Goal: Transaction & Acquisition: Obtain resource

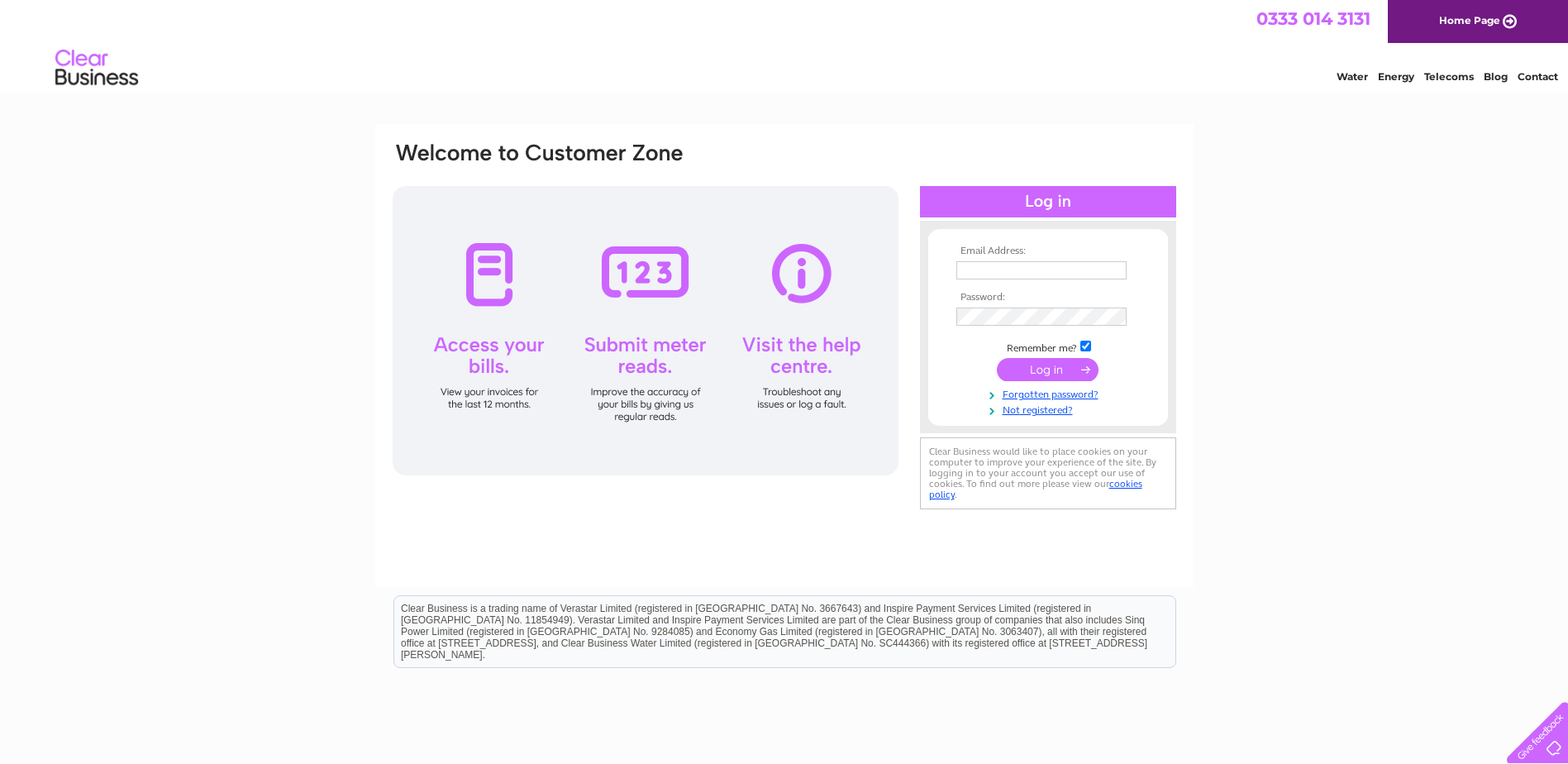
drag, startPoint x: 981, startPoint y: 262, endPoint x: 1044, endPoint y: 268, distance: 63.3
click at [748, 264] on input "text" at bounding box center [1042, 270] width 170 height 18
type input "[EMAIL_ADDRESS][DOMAIN_NAME]"
click at [748, 359] on input "submit" at bounding box center [1048, 371] width 102 height 23
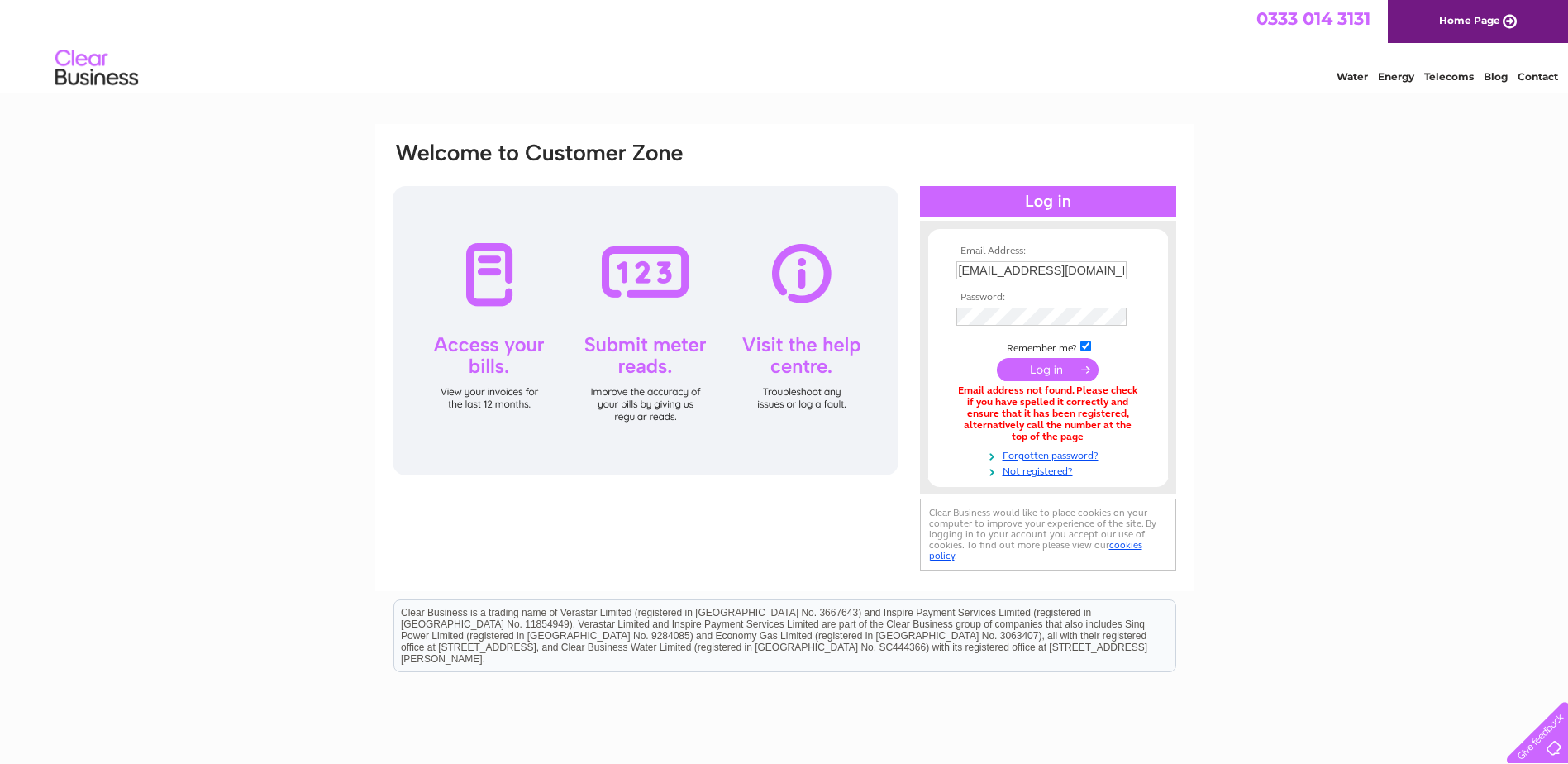
click at [1085, 344] on input "checkbox" at bounding box center [1086, 346] width 11 height 11
checkbox input "false"
click at [1015, 474] on link "Not registered?" at bounding box center [1050, 472] width 187 height 16
click at [997, 359] on input "submit" at bounding box center [1048, 371] width 102 height 23
click at [1024, 453] on link "Forgotten password?" at bounding box center [1050, 454] width 187 height 16
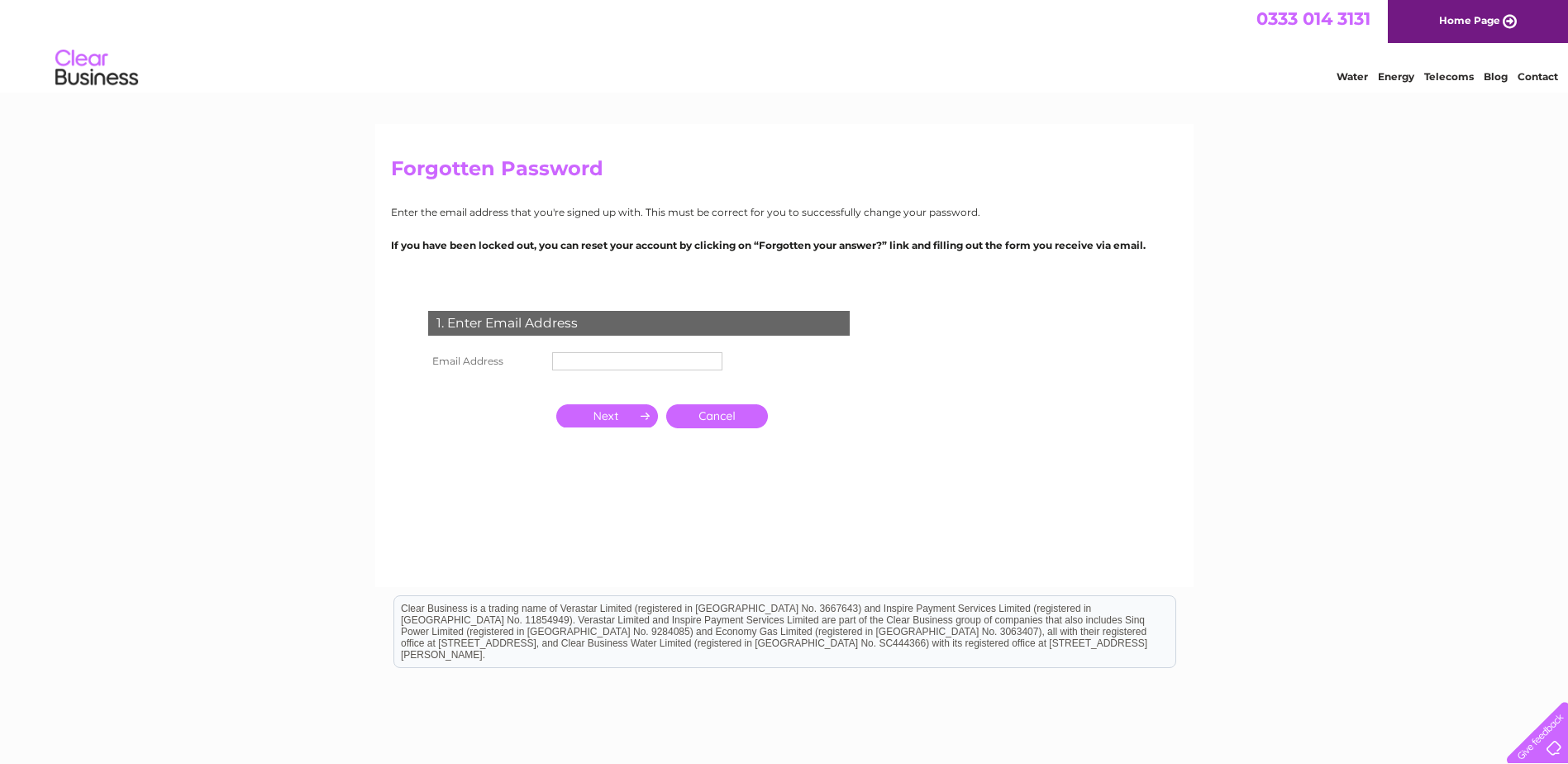
click at [640, 379] on td at bounding box center [637, 385] width 178 height 21
click at [640, 368] on input "text" at bounding box center [637, 361] width 170 height 18
type input "enquiries@walkersfuneralservice.co.uk"
click at [634, 417] on input "button" at bounding box center [607, 417] width 102 height 23
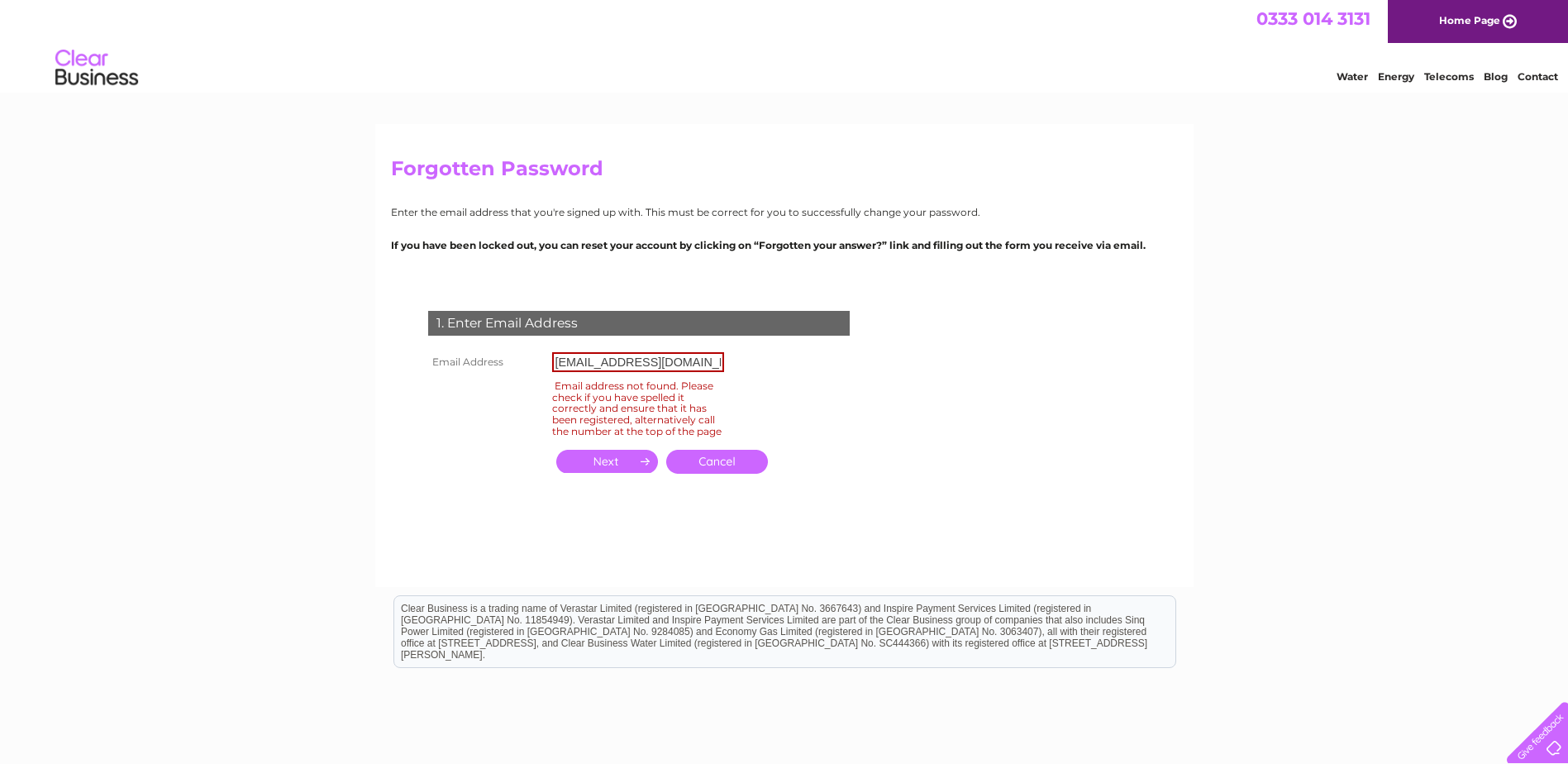
click at [719, 474] on link "Cancel" at bounding box center [717, 461] width 102 height 24
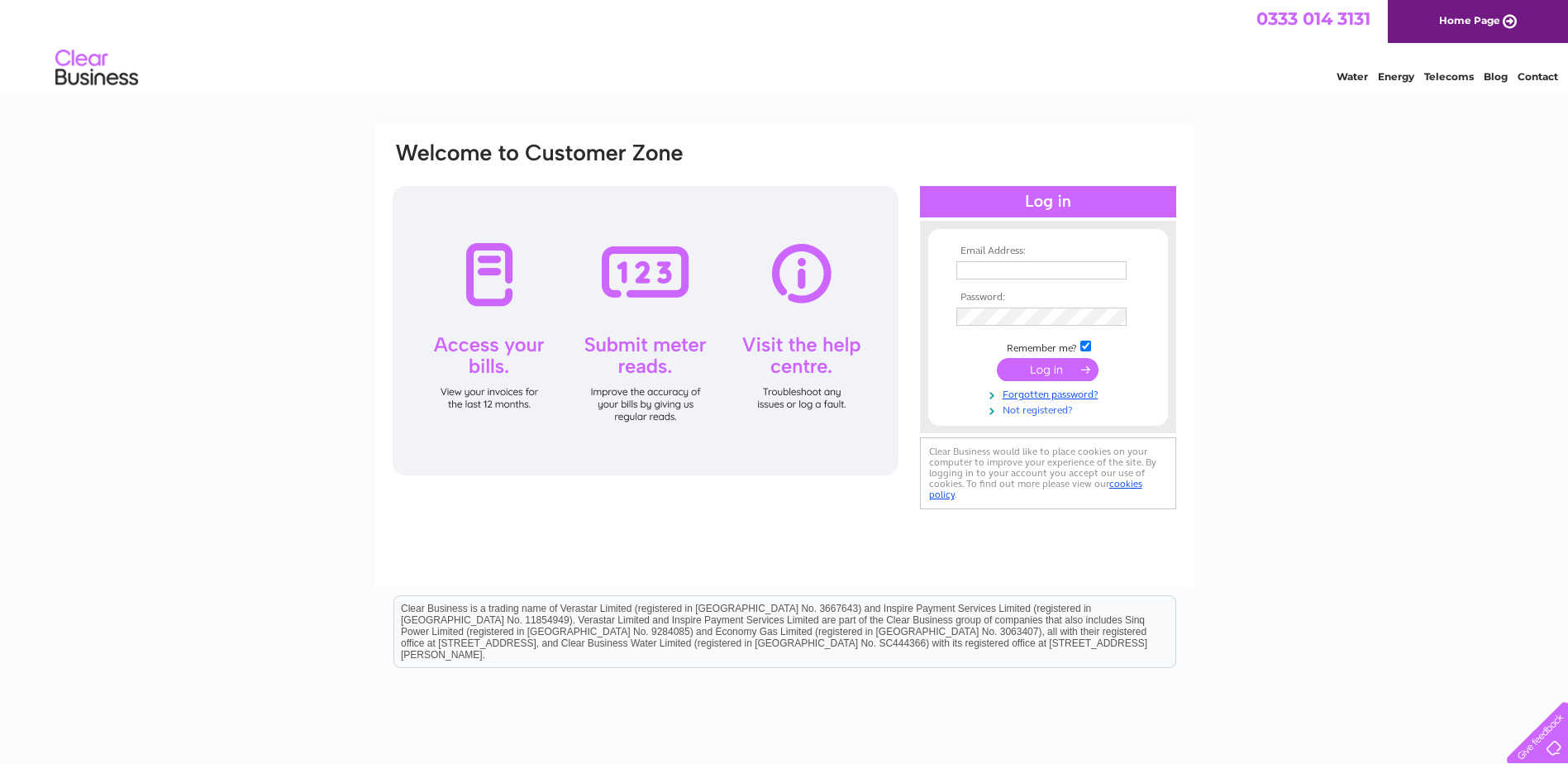
click at [1037, 410] on link "Not registered?" at bounding box center [1050, 409] width 187 height 16
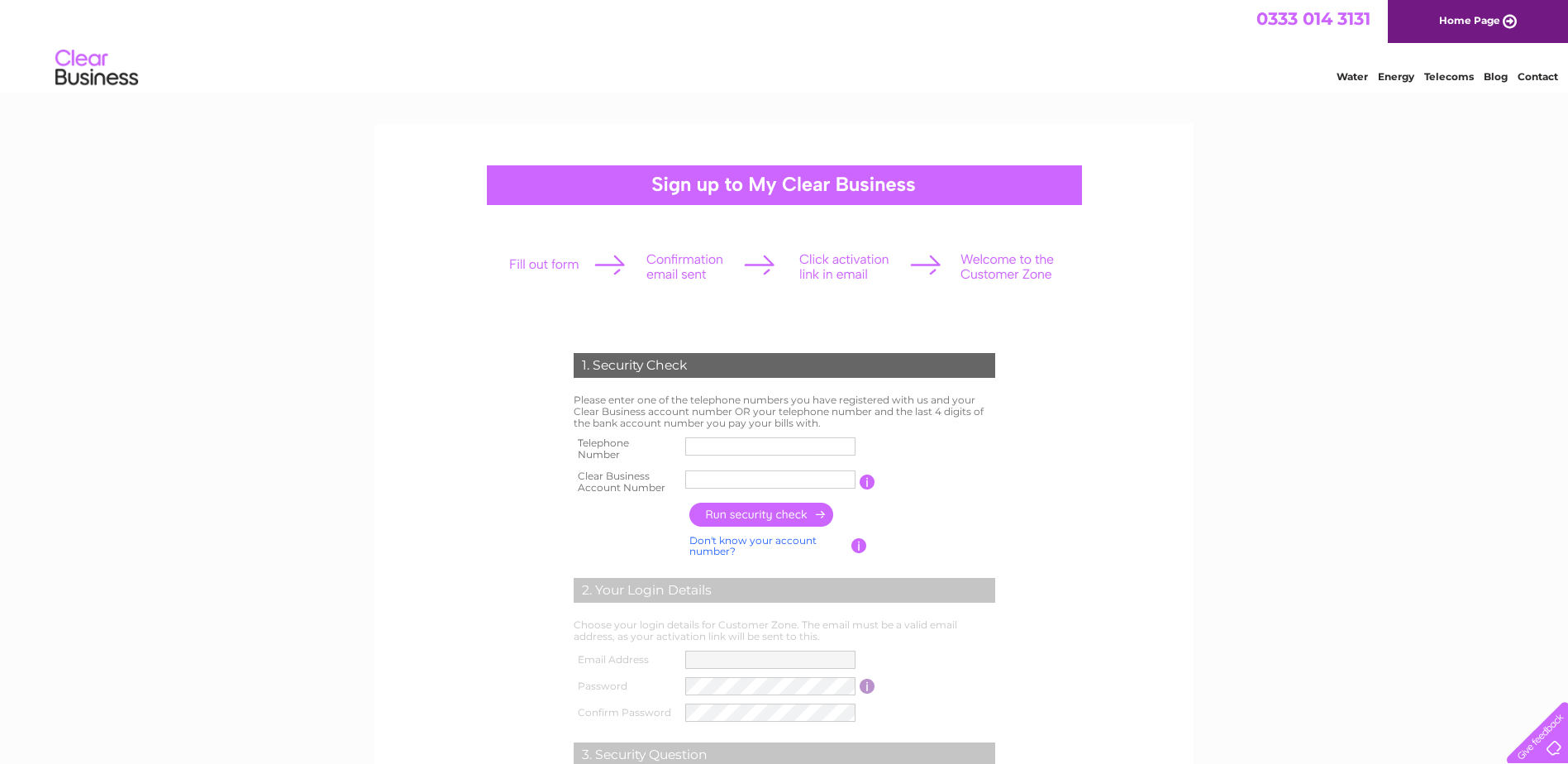
click at [698, 444] on input "text" at bounding box center [770, 446] width 170 height 18
type input "01744833866"
click at [722, 483] on input "text" at bounding box center [771, 479] width 172 height 20
paste input "1086947"
type input "1086947"
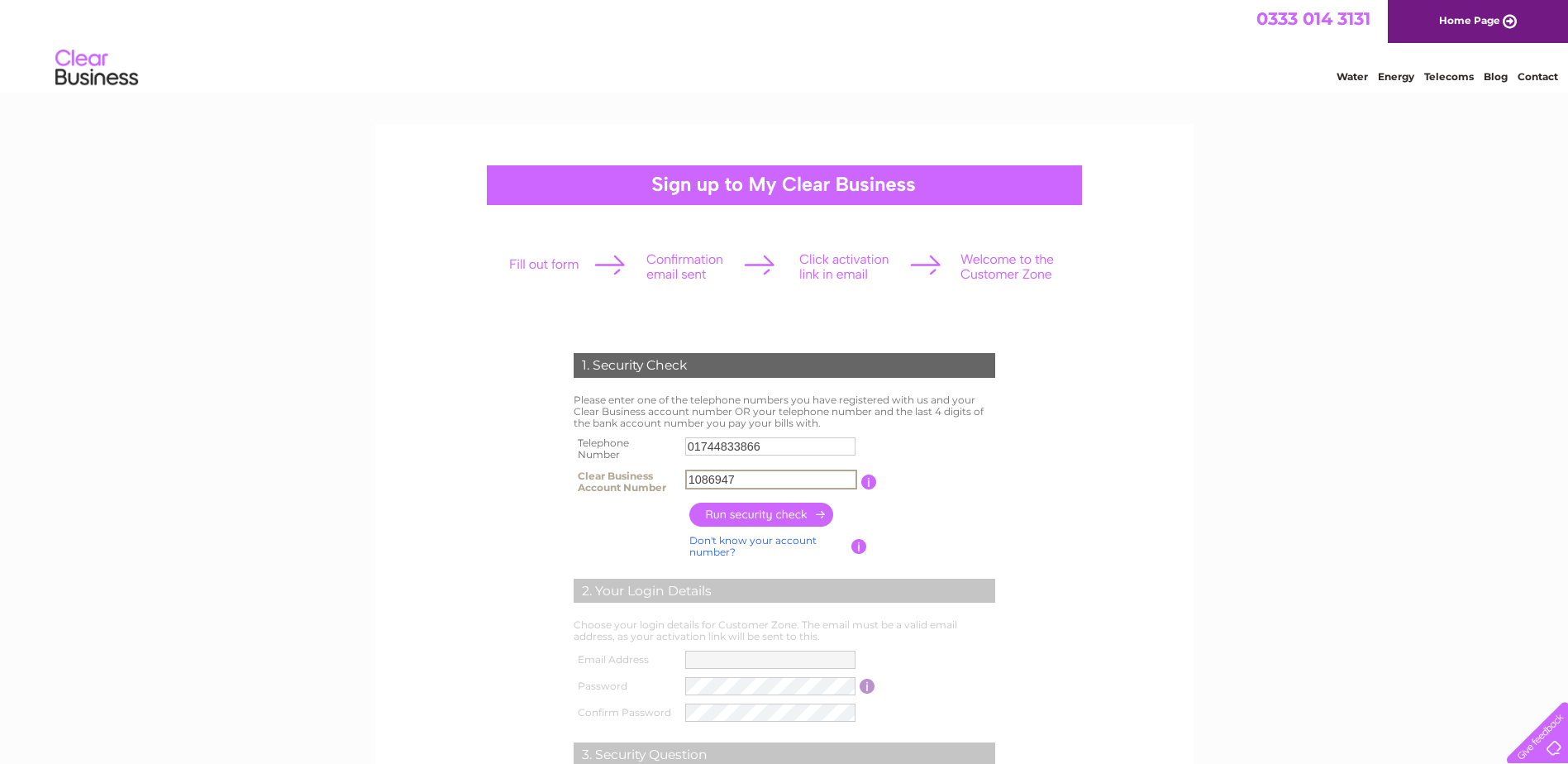
click at [772, 510] on input "button" at bounding box center [762, 514] width 146 height 24
type input "**********"
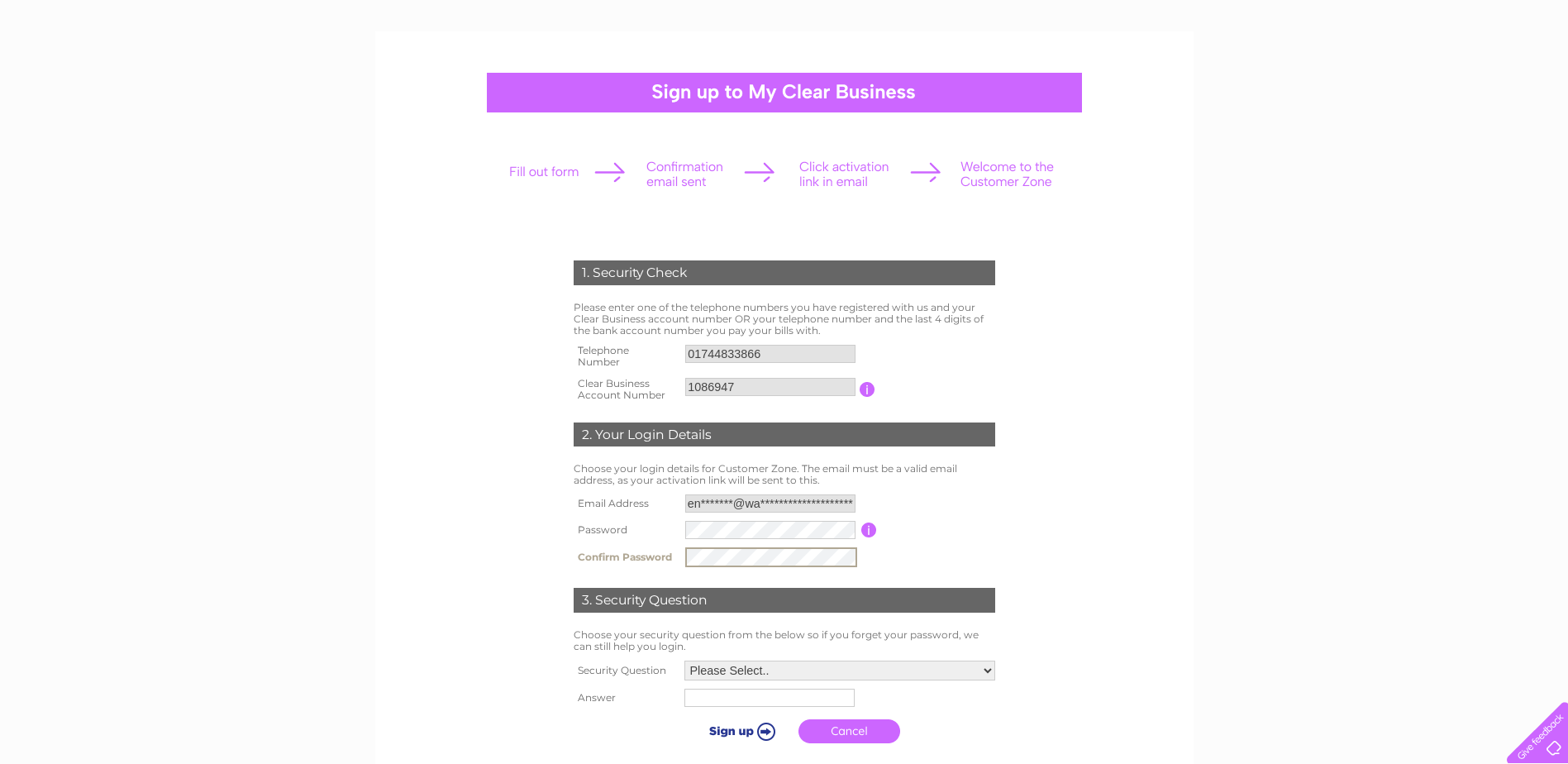
scroll to position [248, 0]
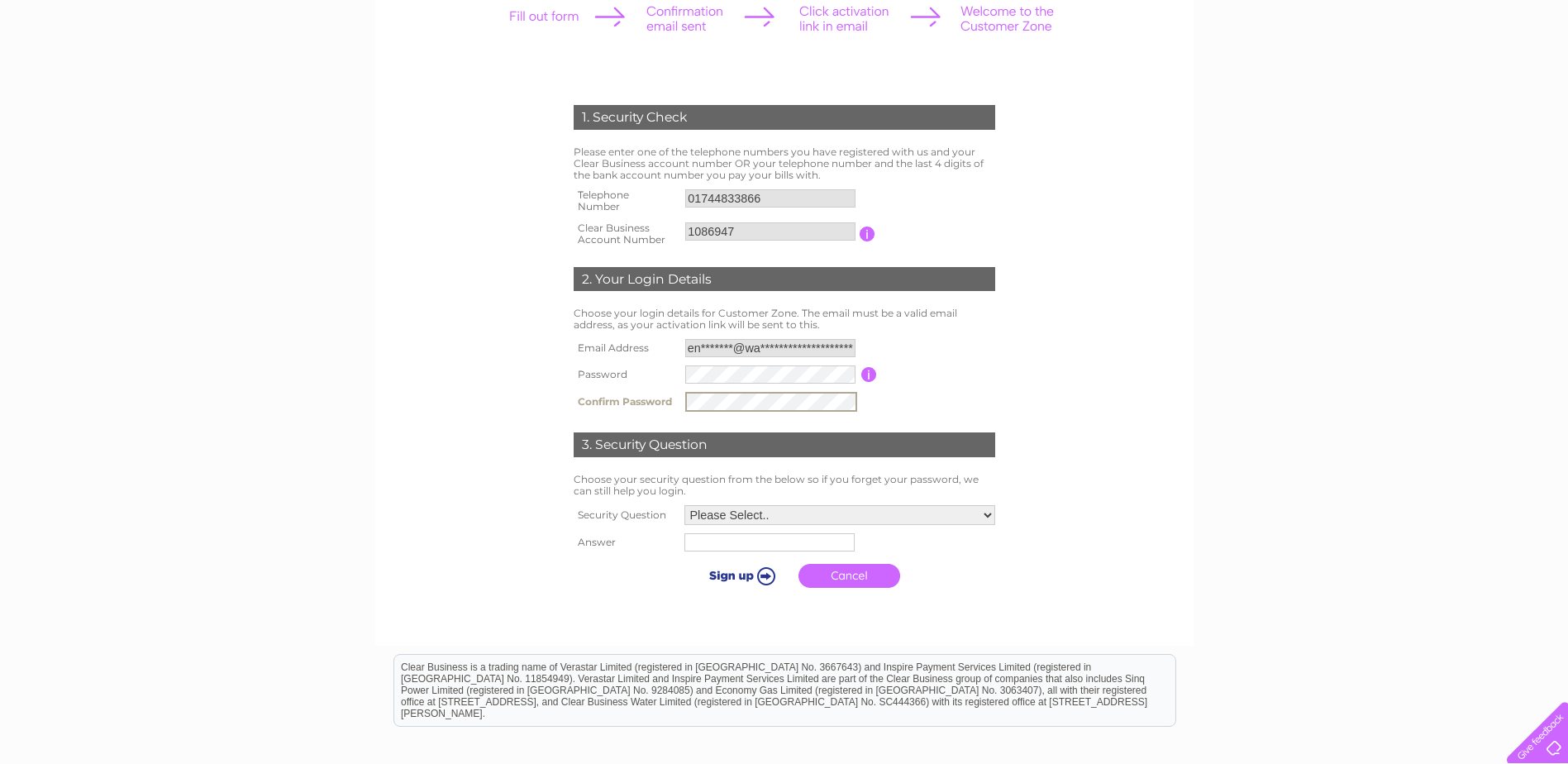
click at [849, 520] on select "Please Select.. In what town or city was your first job? In what town or city d…" at bounding box center [839, 515] width 311 height 20
select select "4"
click at [683, 504] on select "Please Select.. In what town or city was your first job? In what town or city d…" at bounding box center [839, 514] width 312 height 21
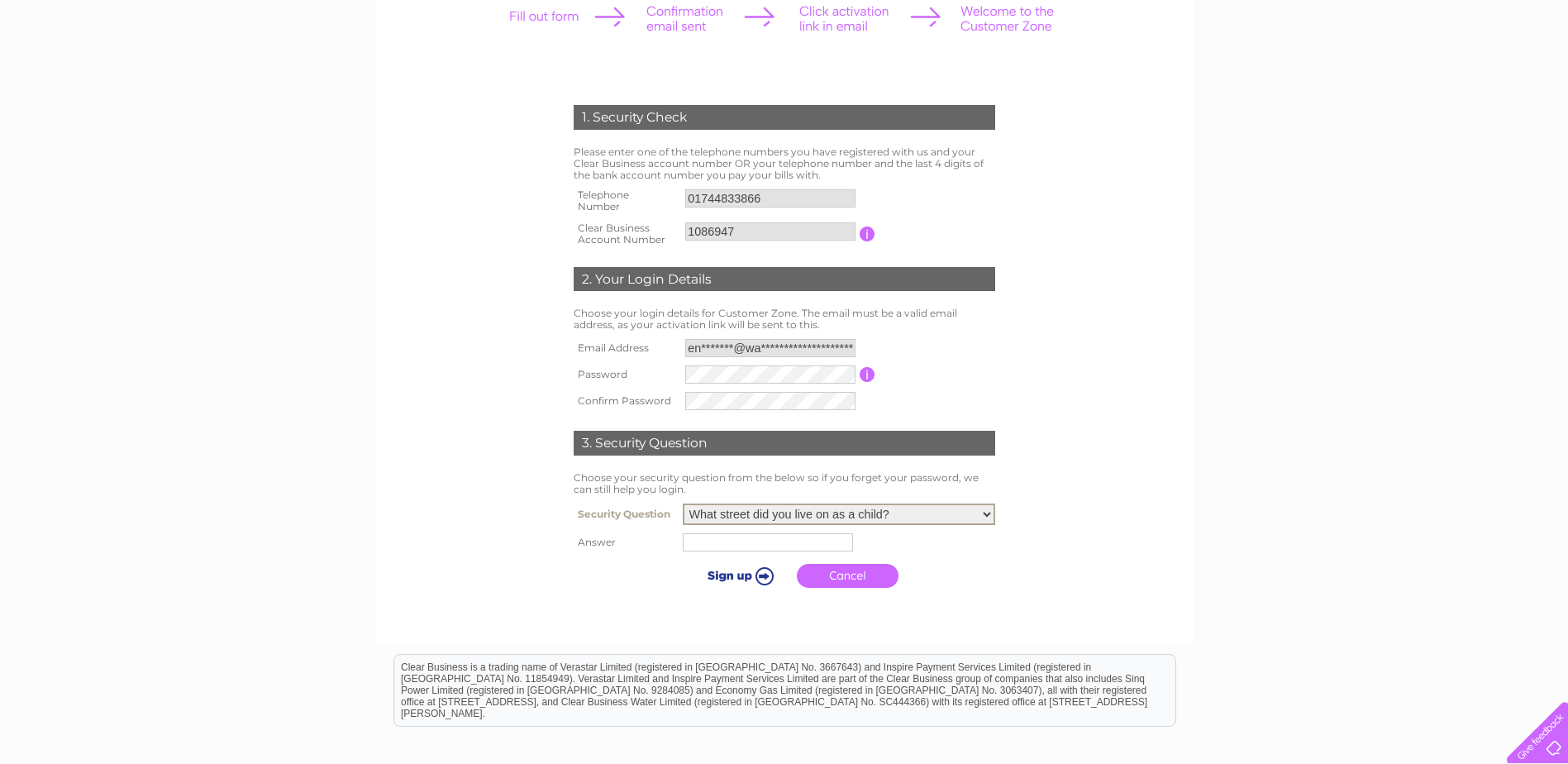
click at [726, 540] on input "text" at bounding box center [768, 542] width 170 height 18
type input "Gate Field Close"
click at [730, 571] on input "submit" at bounding box center [739, 575] width 102 height 23
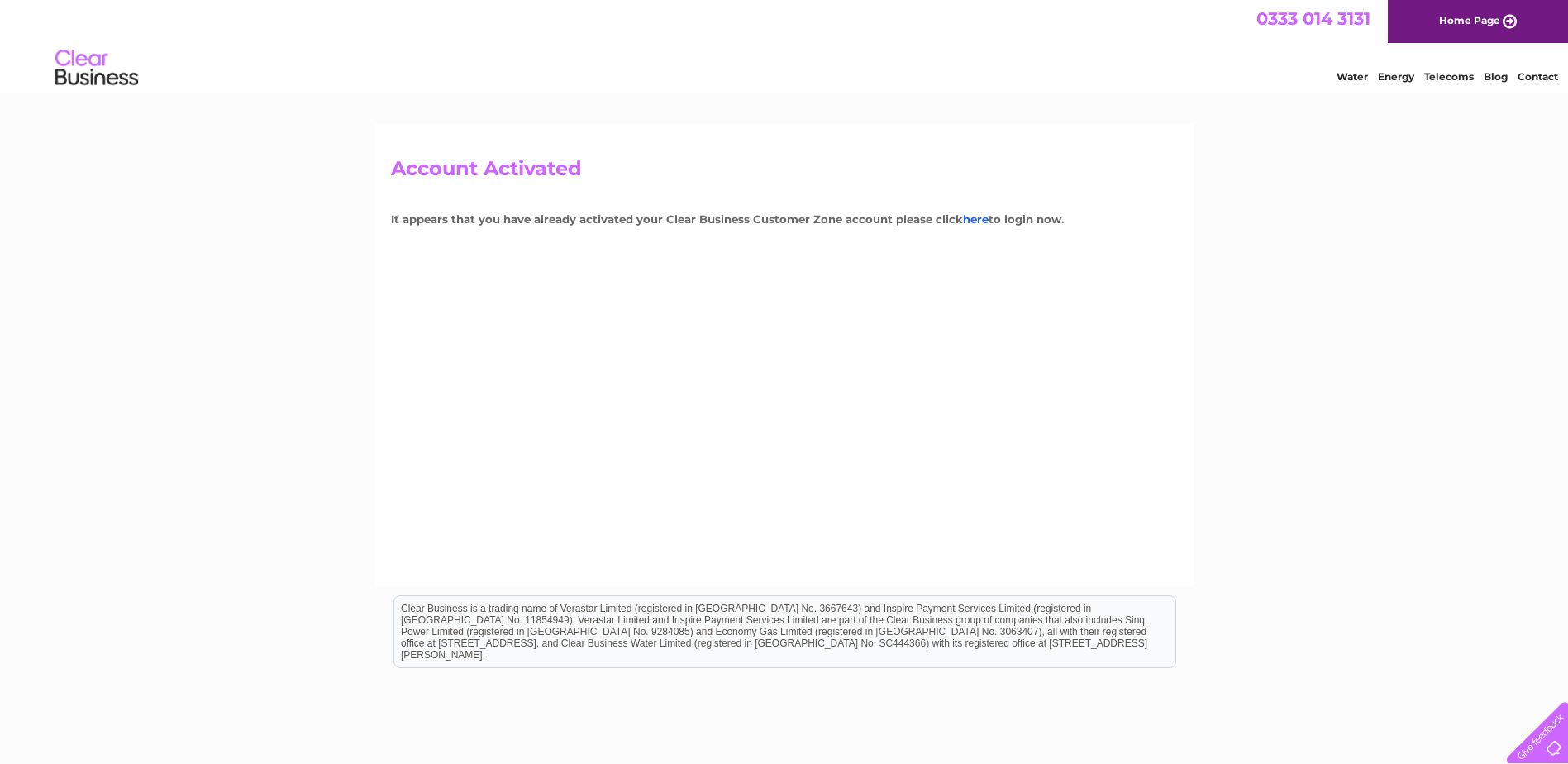
click at [967, 218] on link "here" at bounding box center [975, 218] width 26 height 13
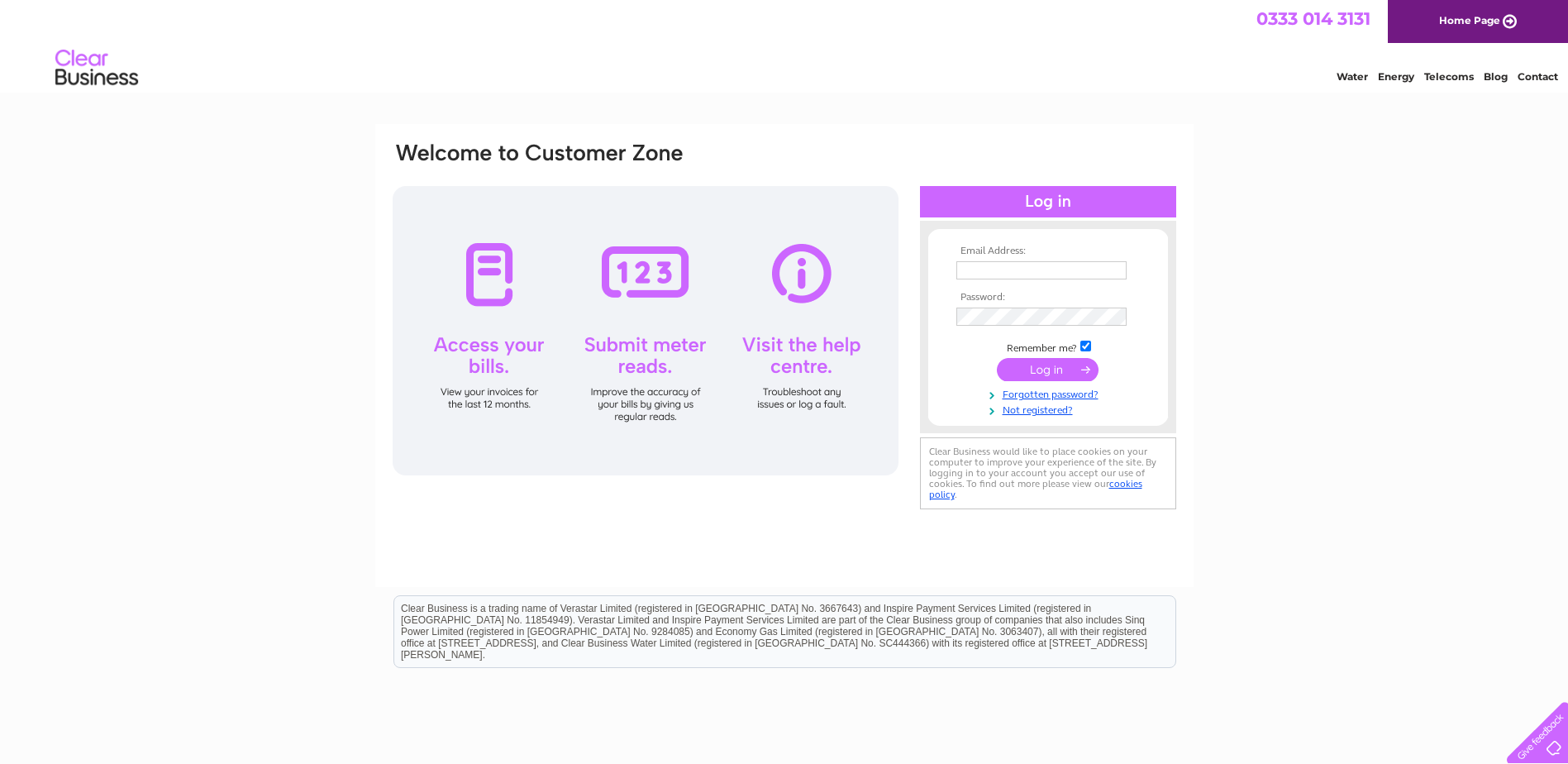
click at [973, 264] on input "text" at bounding box center [1042, 270] width 170 height 18
type input "[EMAIL_ADDRESS][DOMAIN_NAME]"
click at [1069, 366] on input "submit" at bounding box center [1048, 371] width 102 height 23
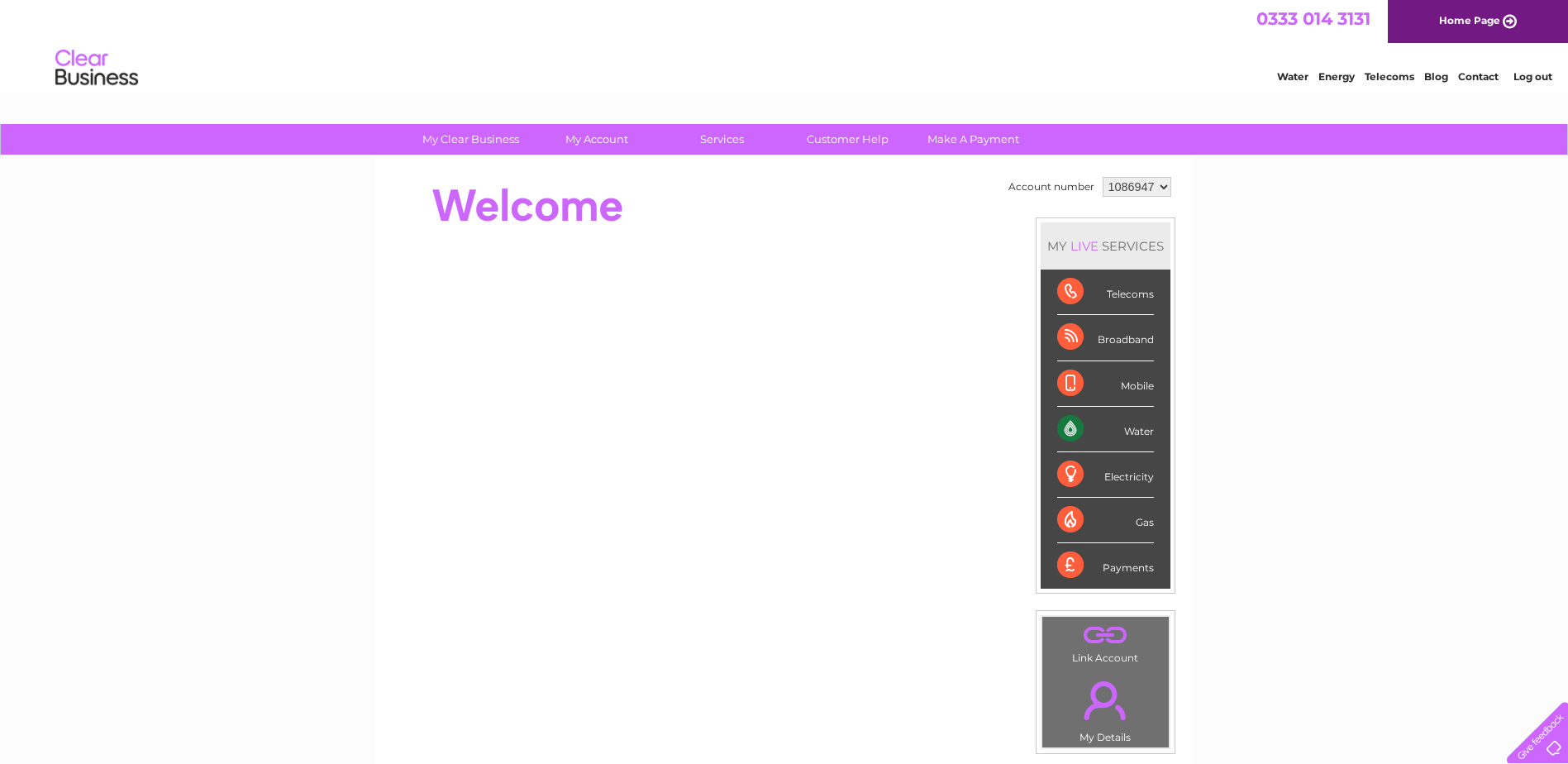
click at [1119, 472] on div "Electricity" at bounding box center [1106, 475] width 97 height 45
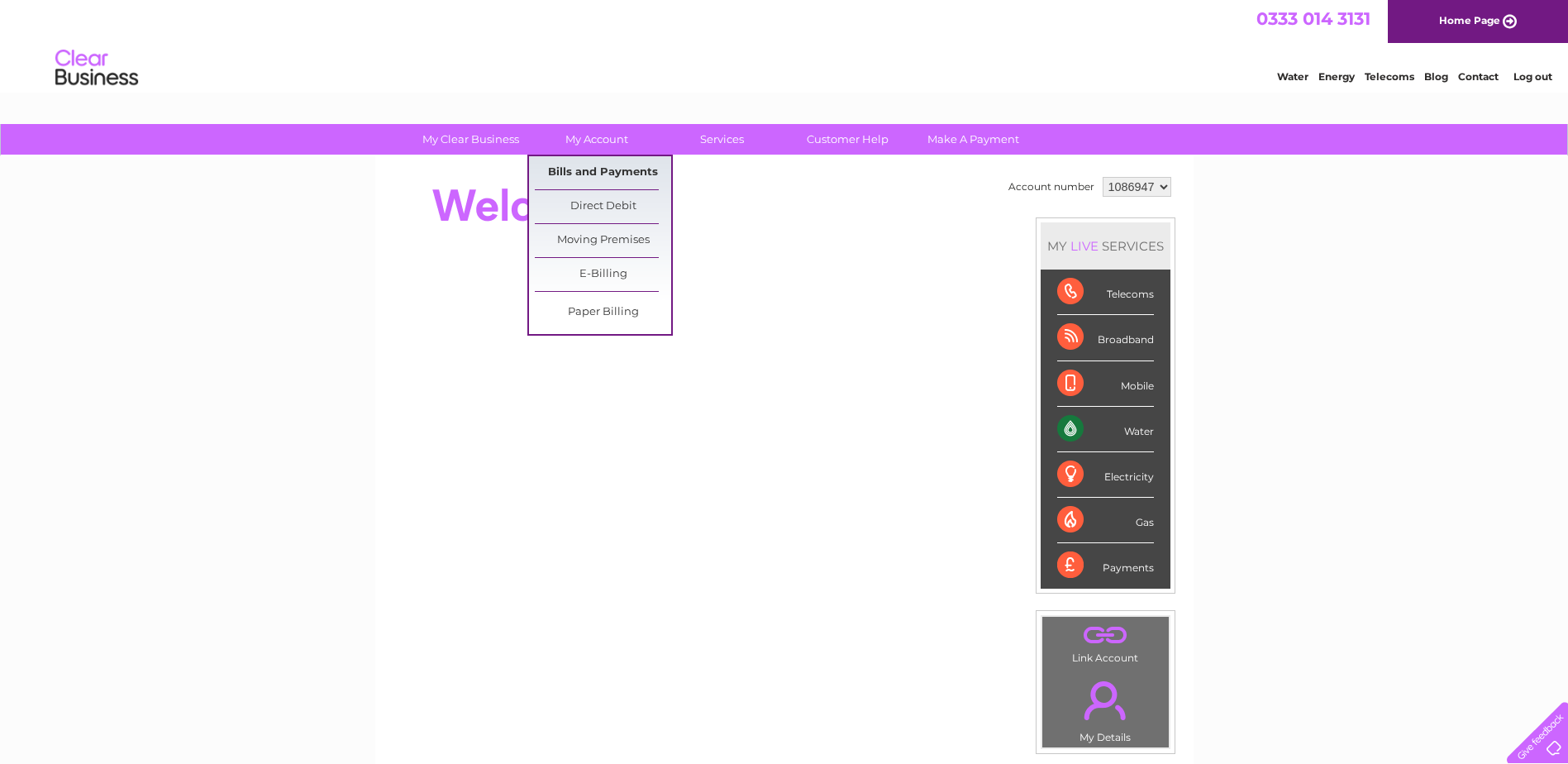
click at [580, 166] on link "Bills and Payments" at bounding box center [603, 172] width 137 height 33
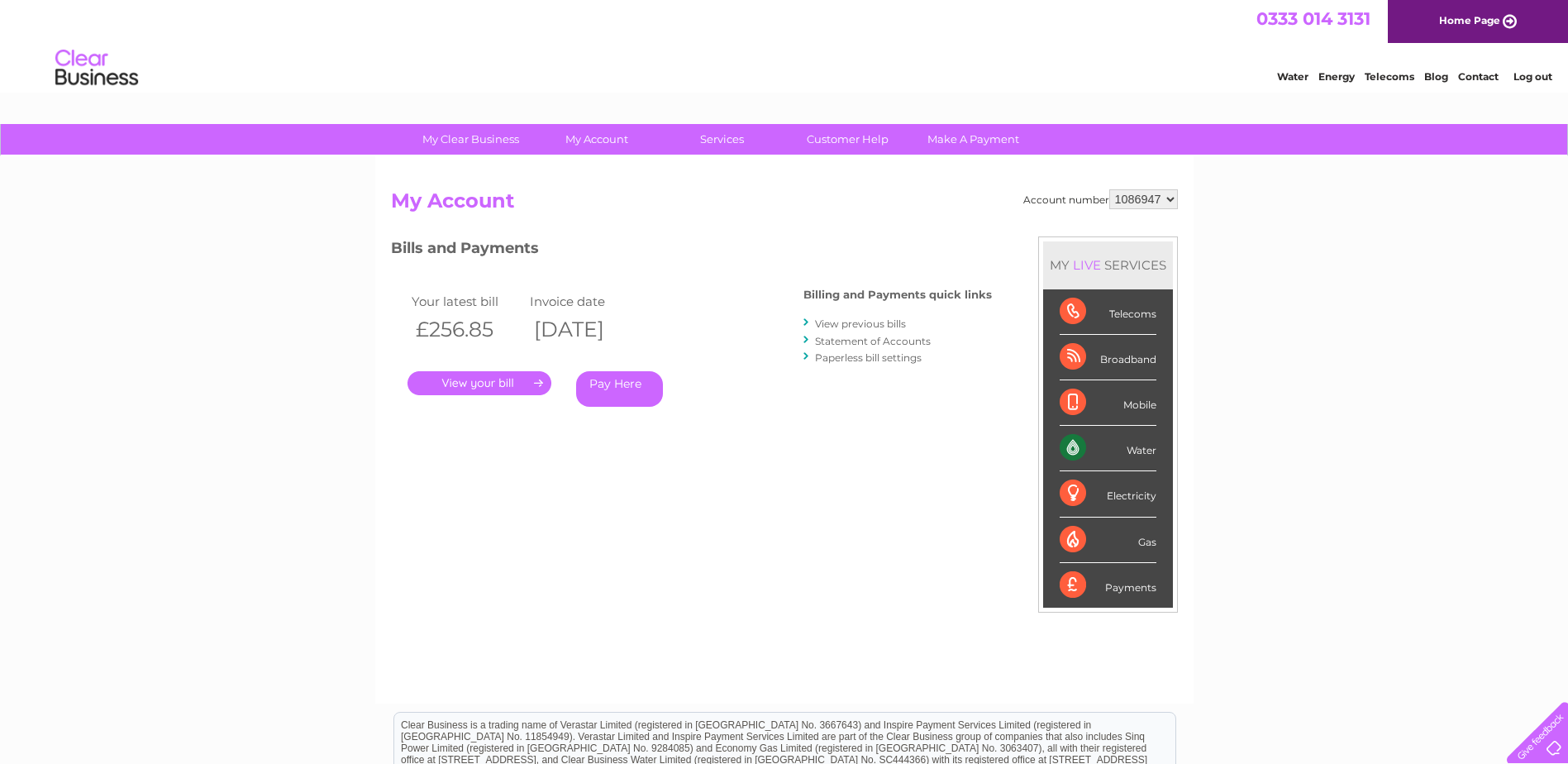
click at [533, 382] on link "." at bounding box center [479, 382] width 144 height 24
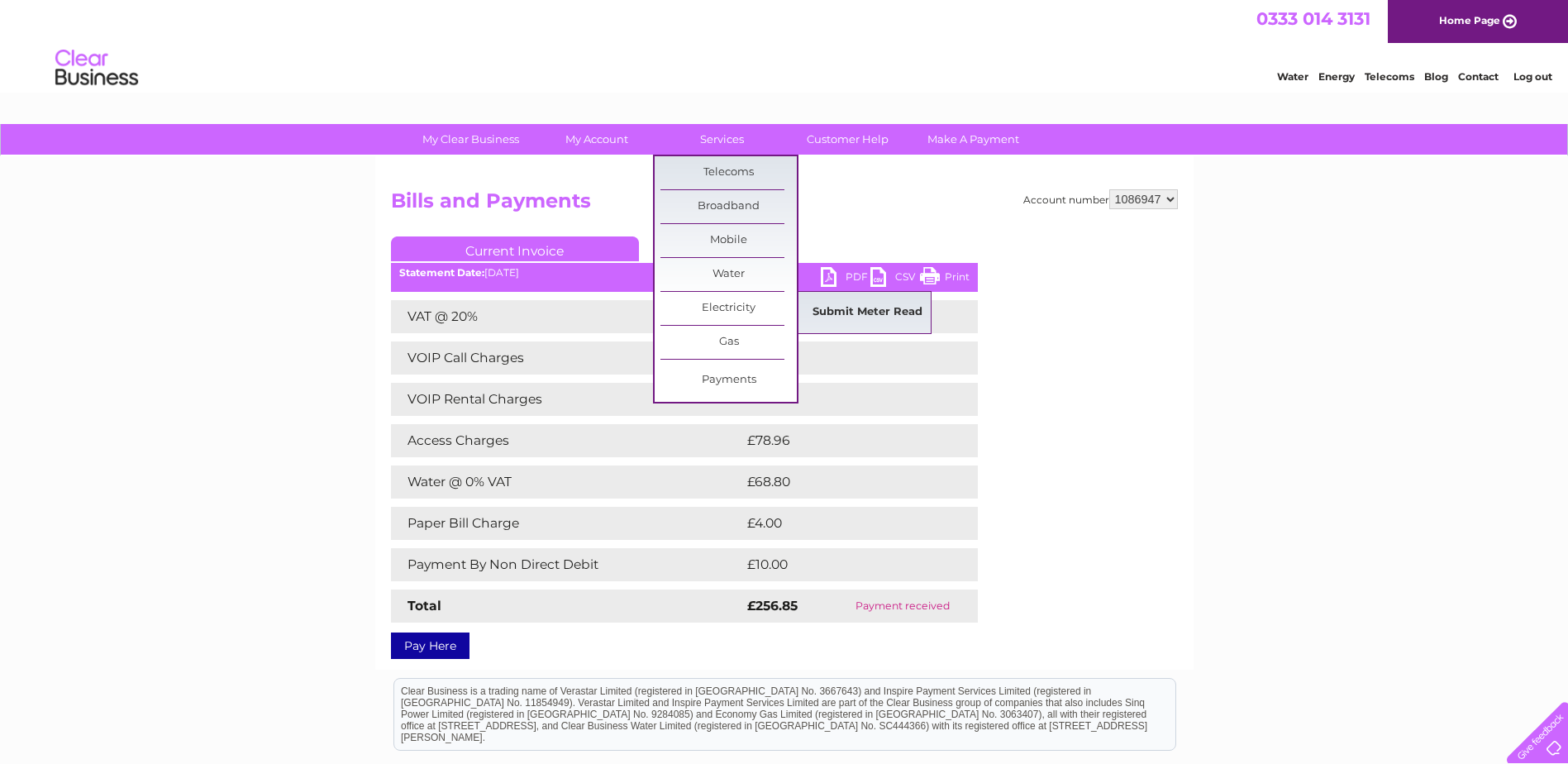
click at [844, 310] on link "Submit Meter Read" at bounding box center [868, 312] width 137 height 33
click at [735, 308] on link "Electricity" at bounding box center [729, 308] width 137 height 33
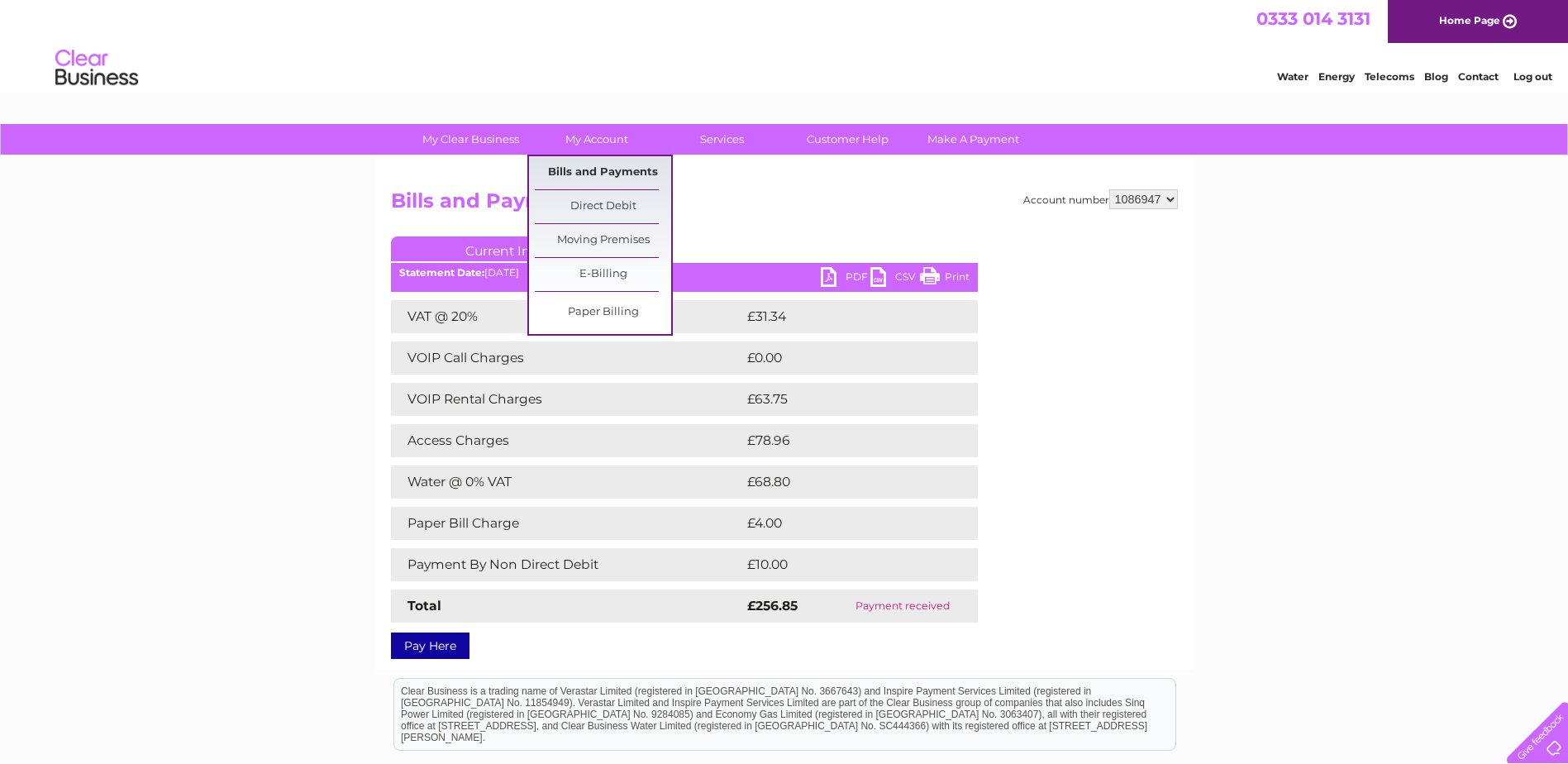
click at [604, 167] on link "Bills and Payments" at bounding box center [603, 172] width 137 height 33
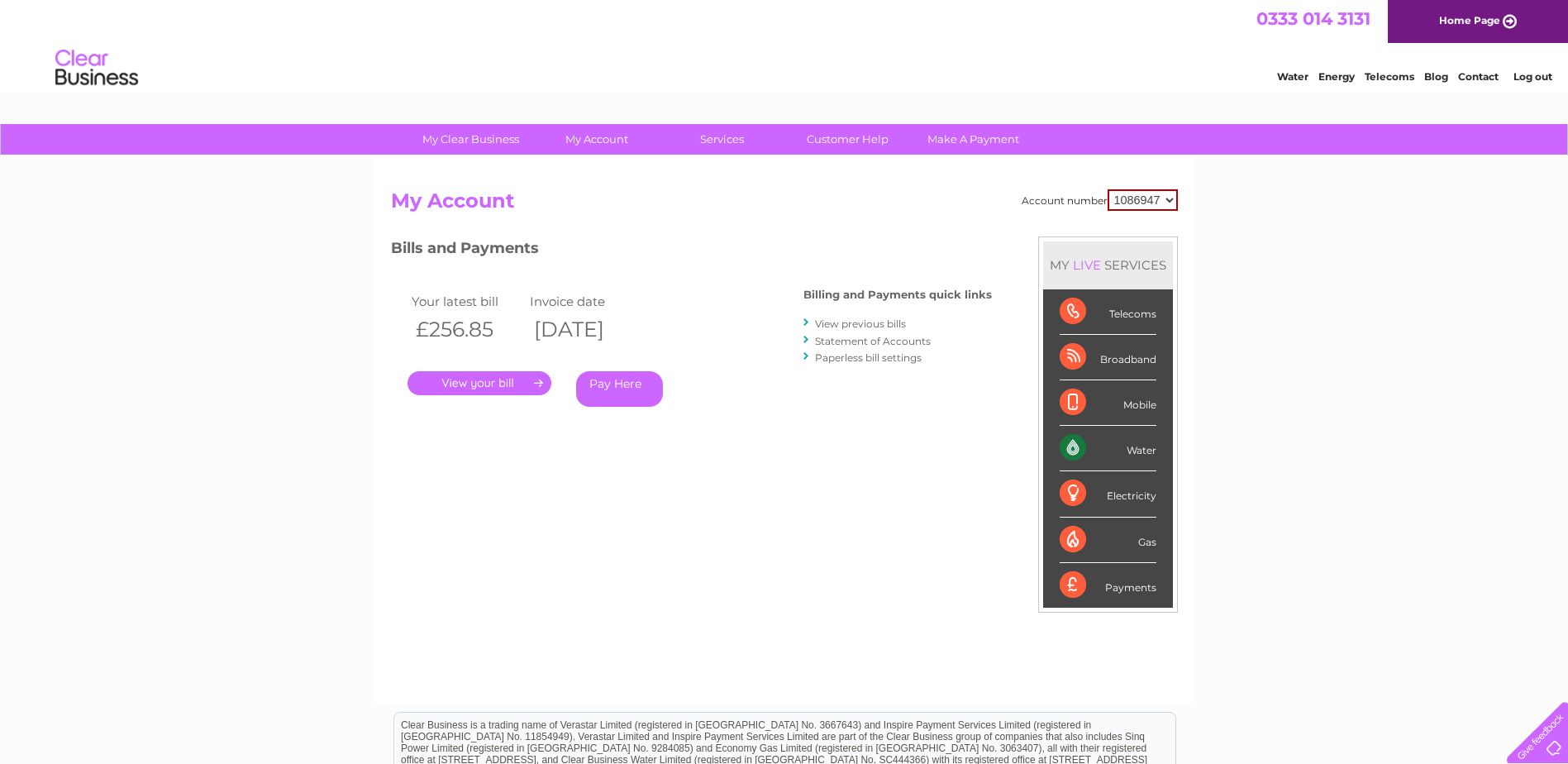
click at [871, 326] on link "View previous bills" at bounding box center [861, 324] width 91 height 12
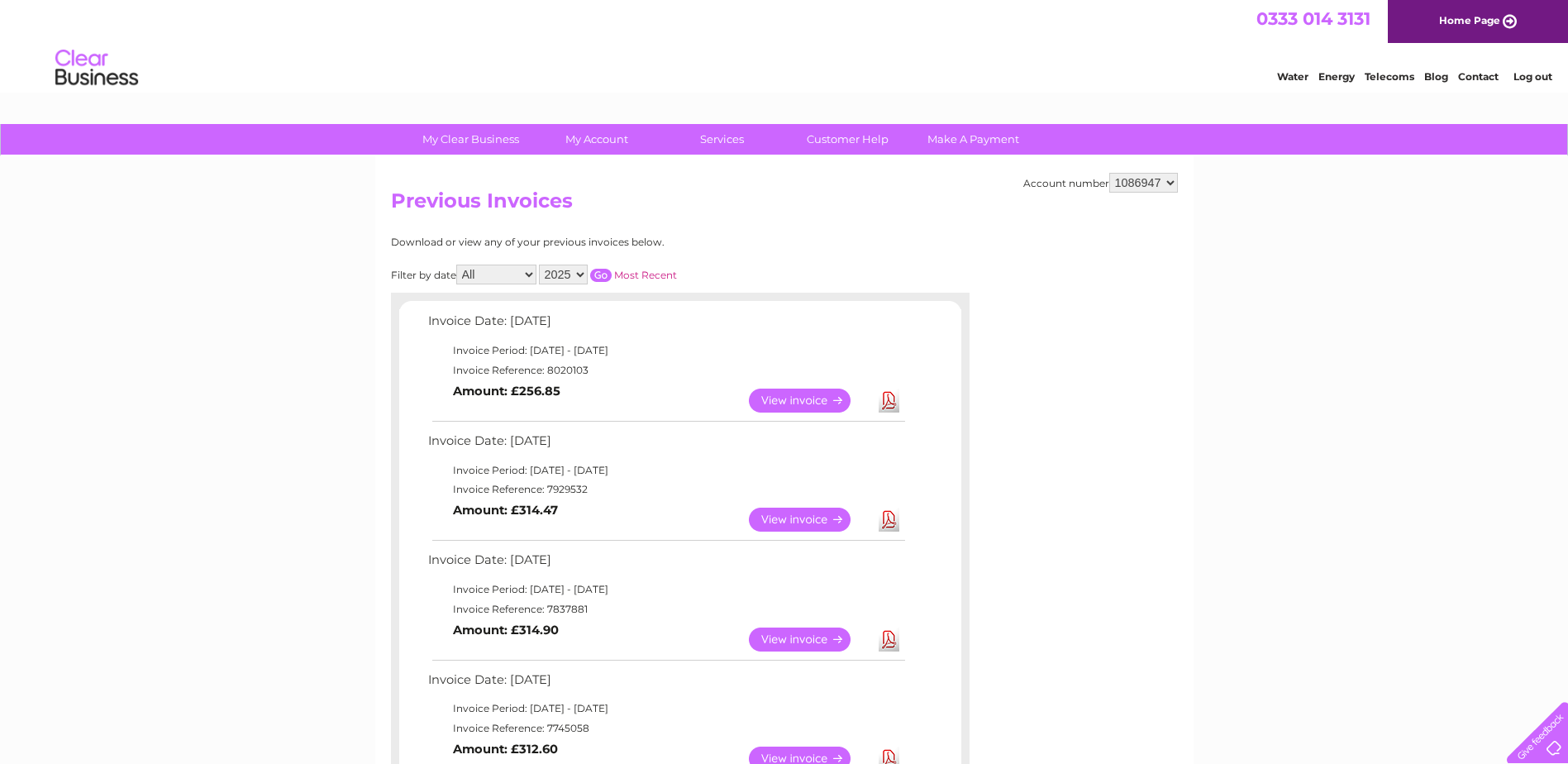
click at [795, 523] on link "View" at bounding box center [809, 519] width 122 height 24
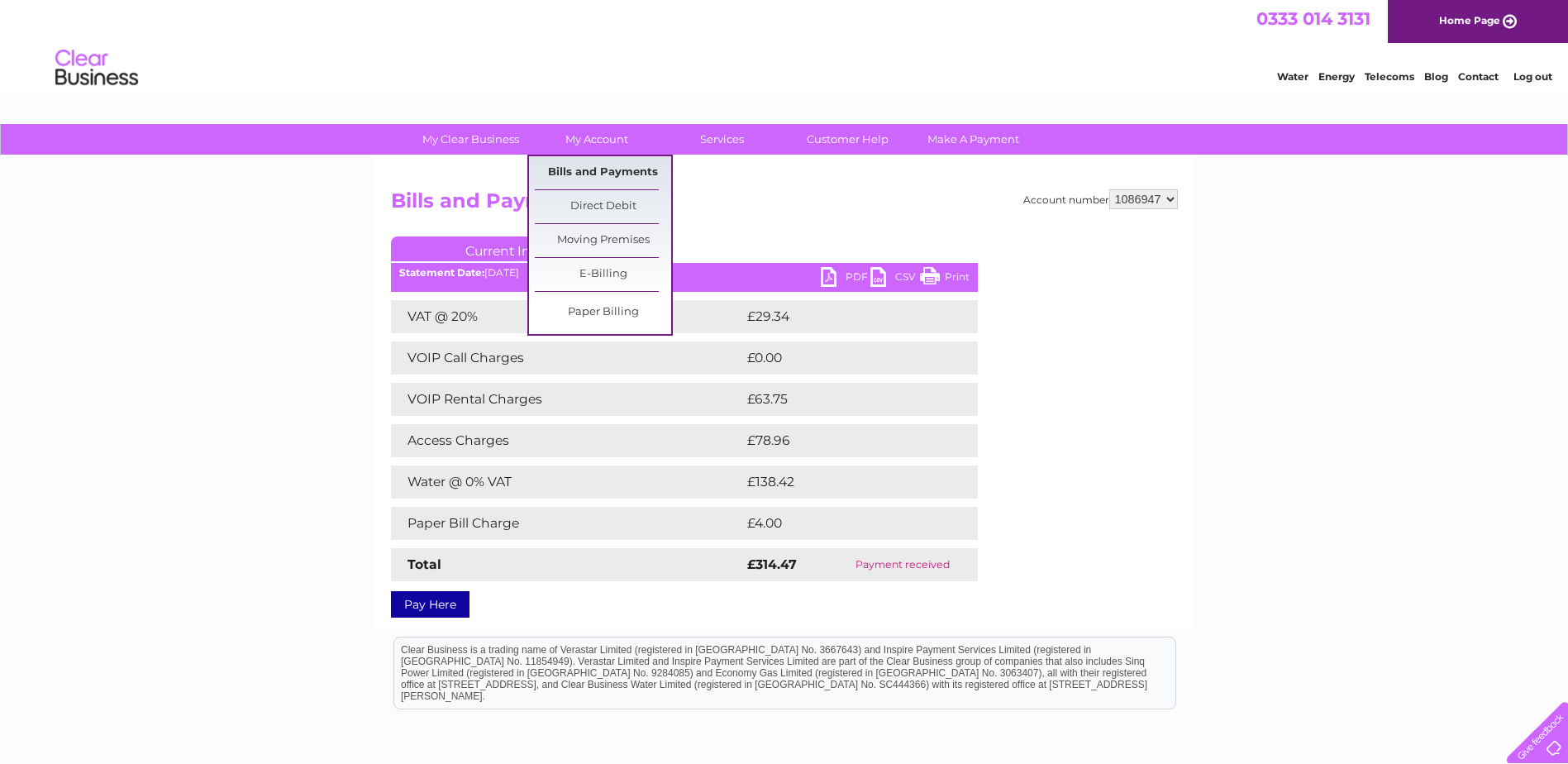
click at [593, 169] on link "Bills and Payments" at bounding box center [603, 172] width 137 height 33
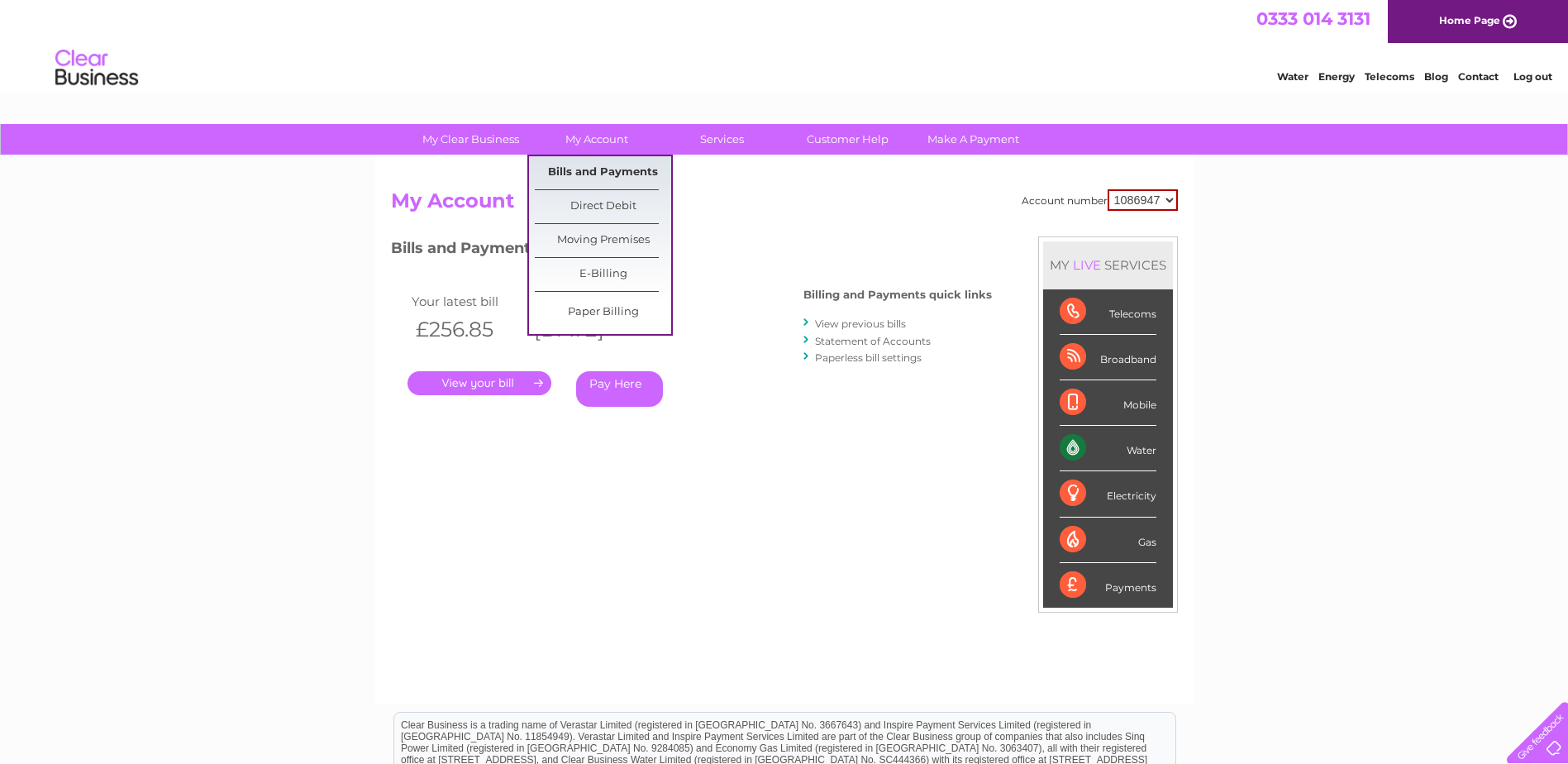
click at [627, 169] on link "Bills and Payments" at bounding box center [603, 172] width 137 height 33
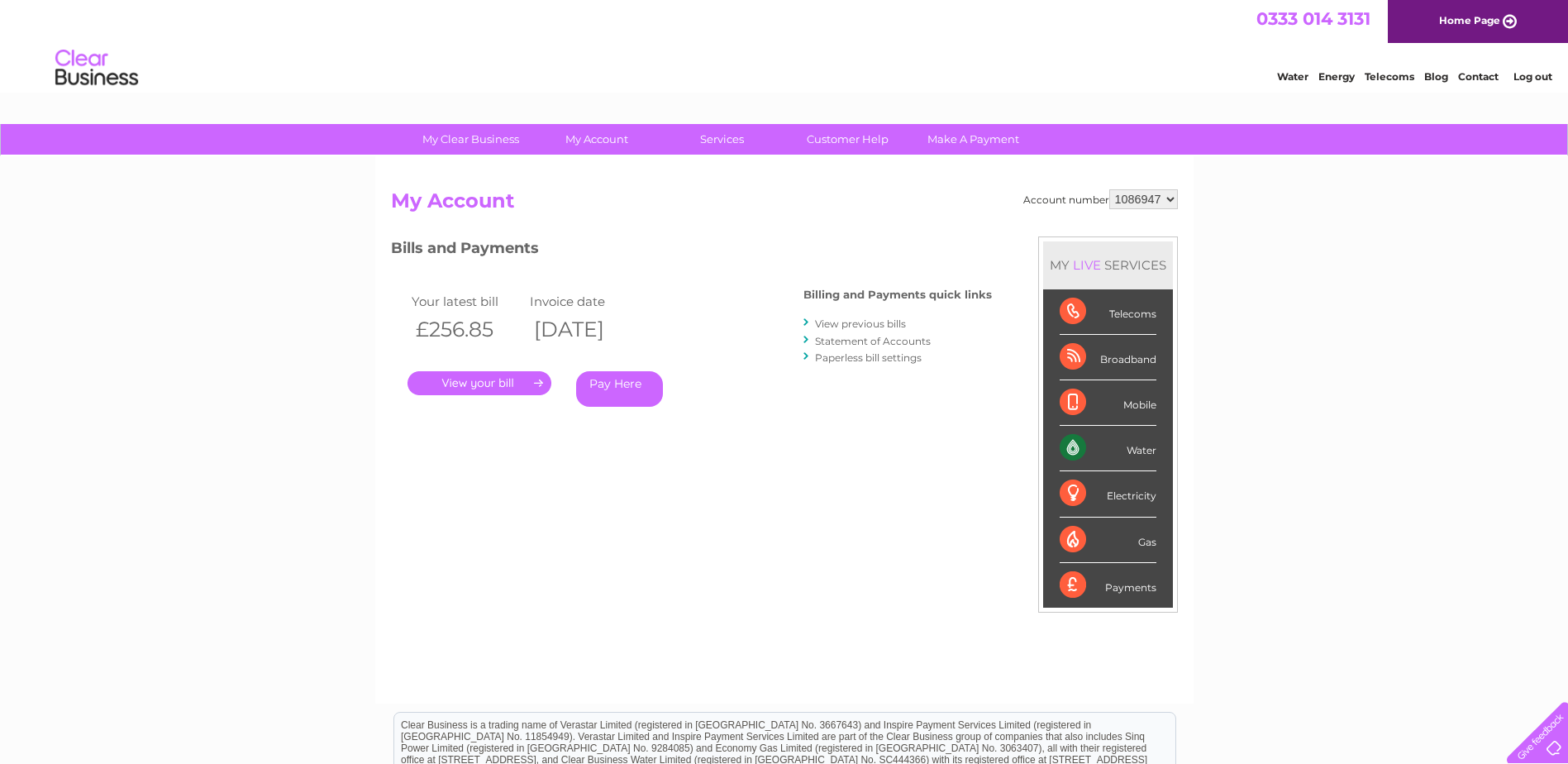
click at [831, 322] on link "View previous bills" at bounding box center [861, 324] width 91 height 12
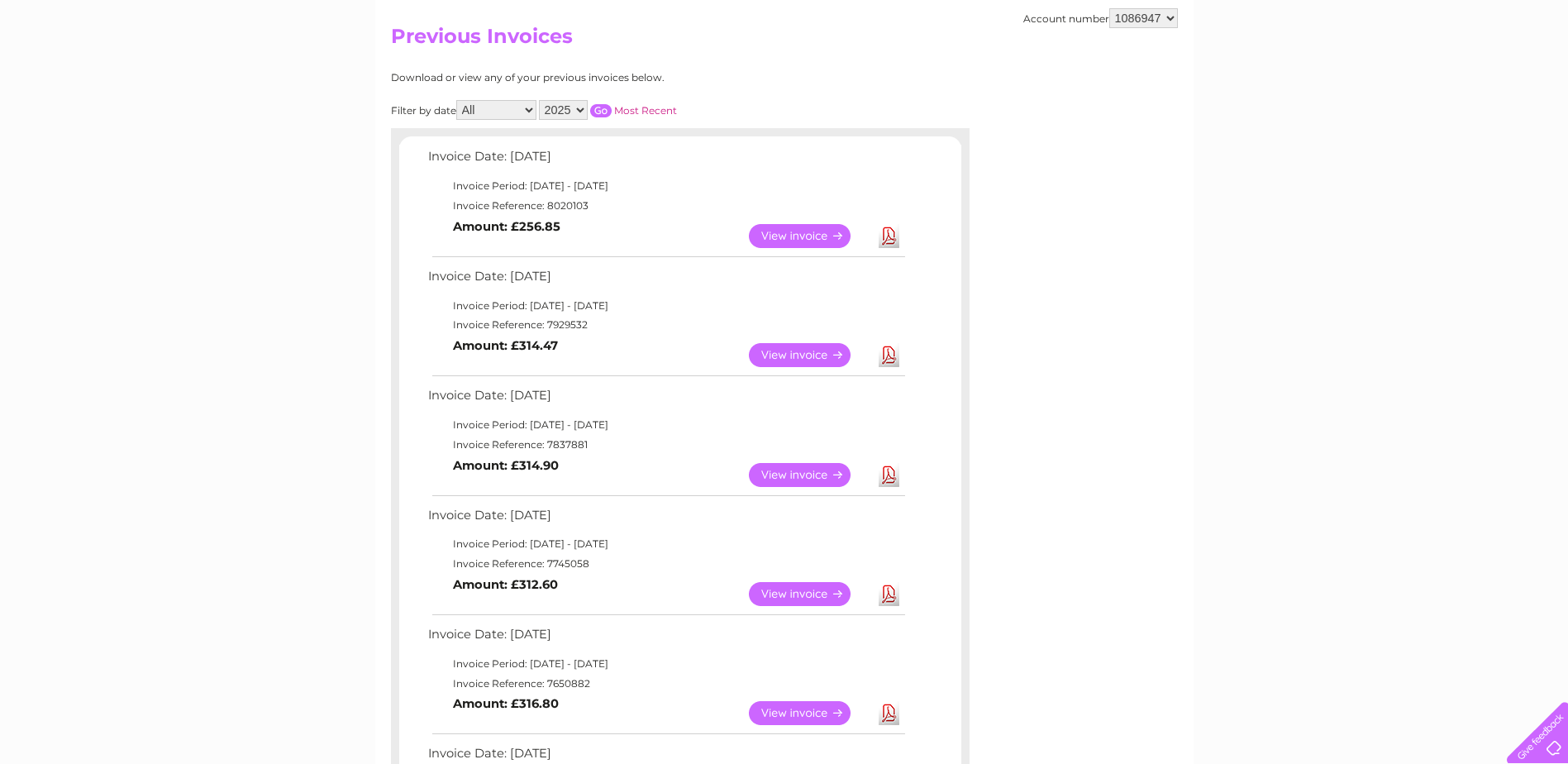
scroll to position [165, 0]
click at [804, 463] on link "View" at bounding box center [809, 474] width 122 height 24
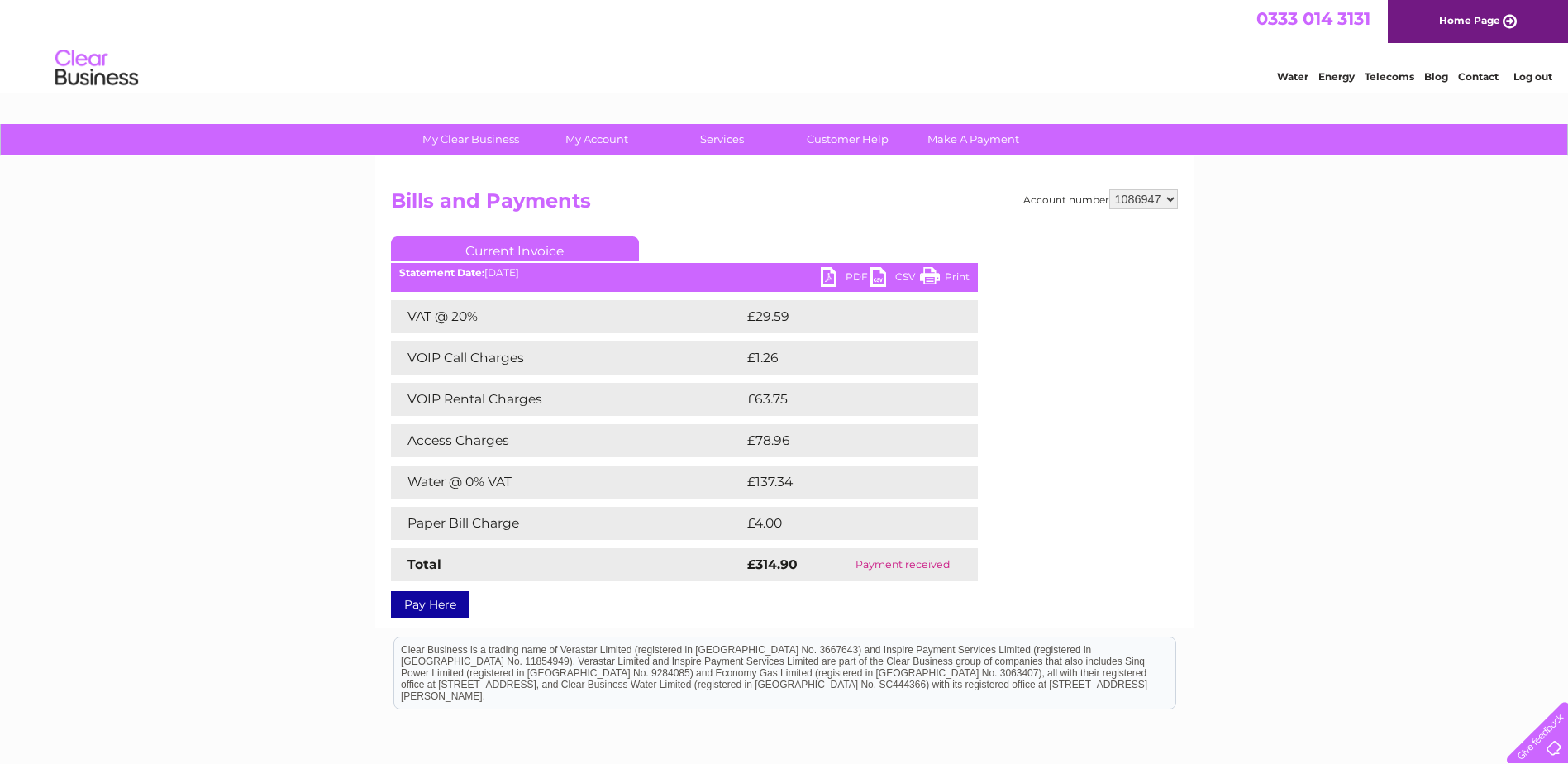
click at [505, 251] on link "Current Invoice" at bounding box center [516, 248] width 248 height 25
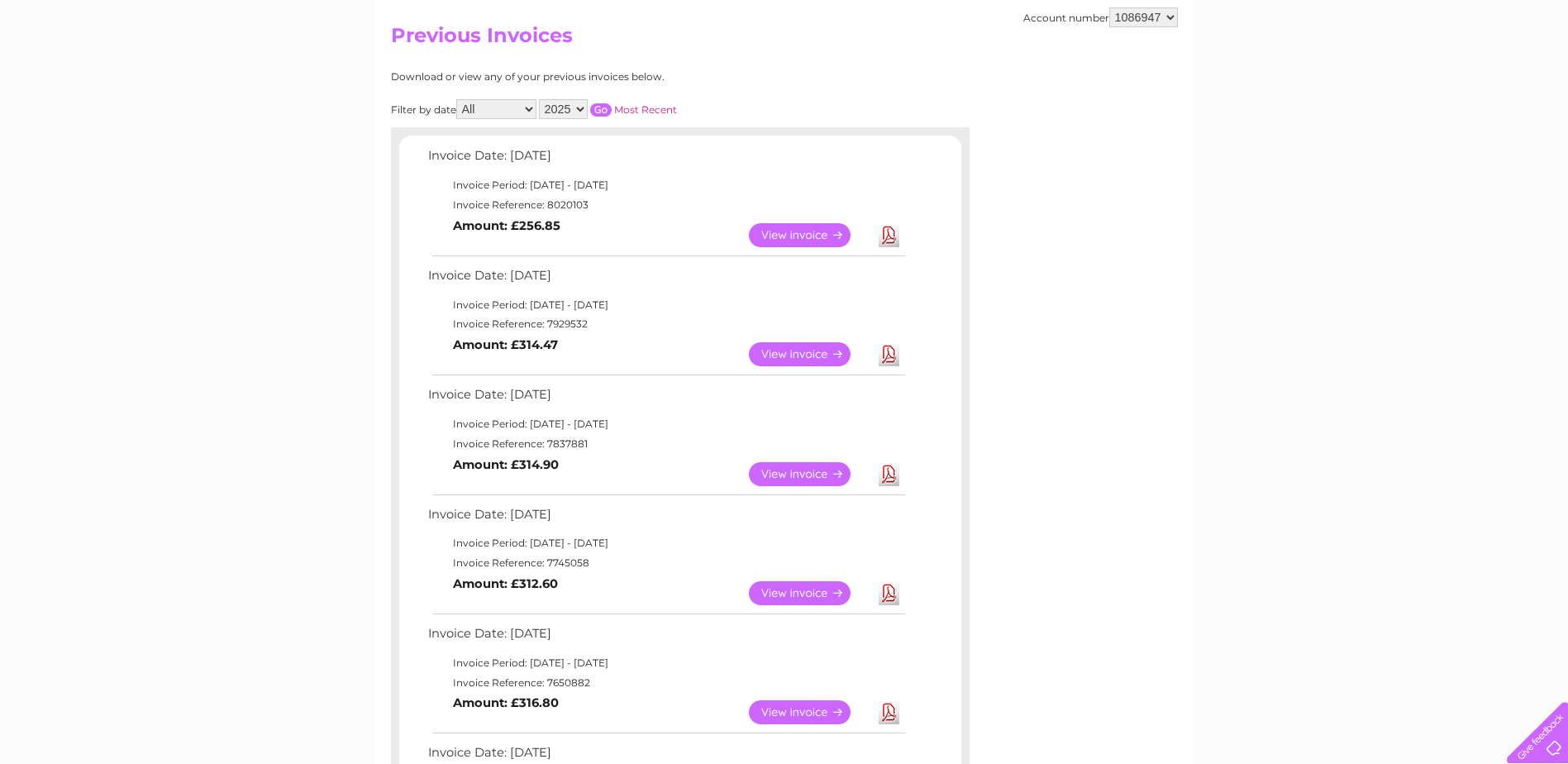
click at [776, 716] on link "View" at bounding box center [809, 712] width 122 height 24
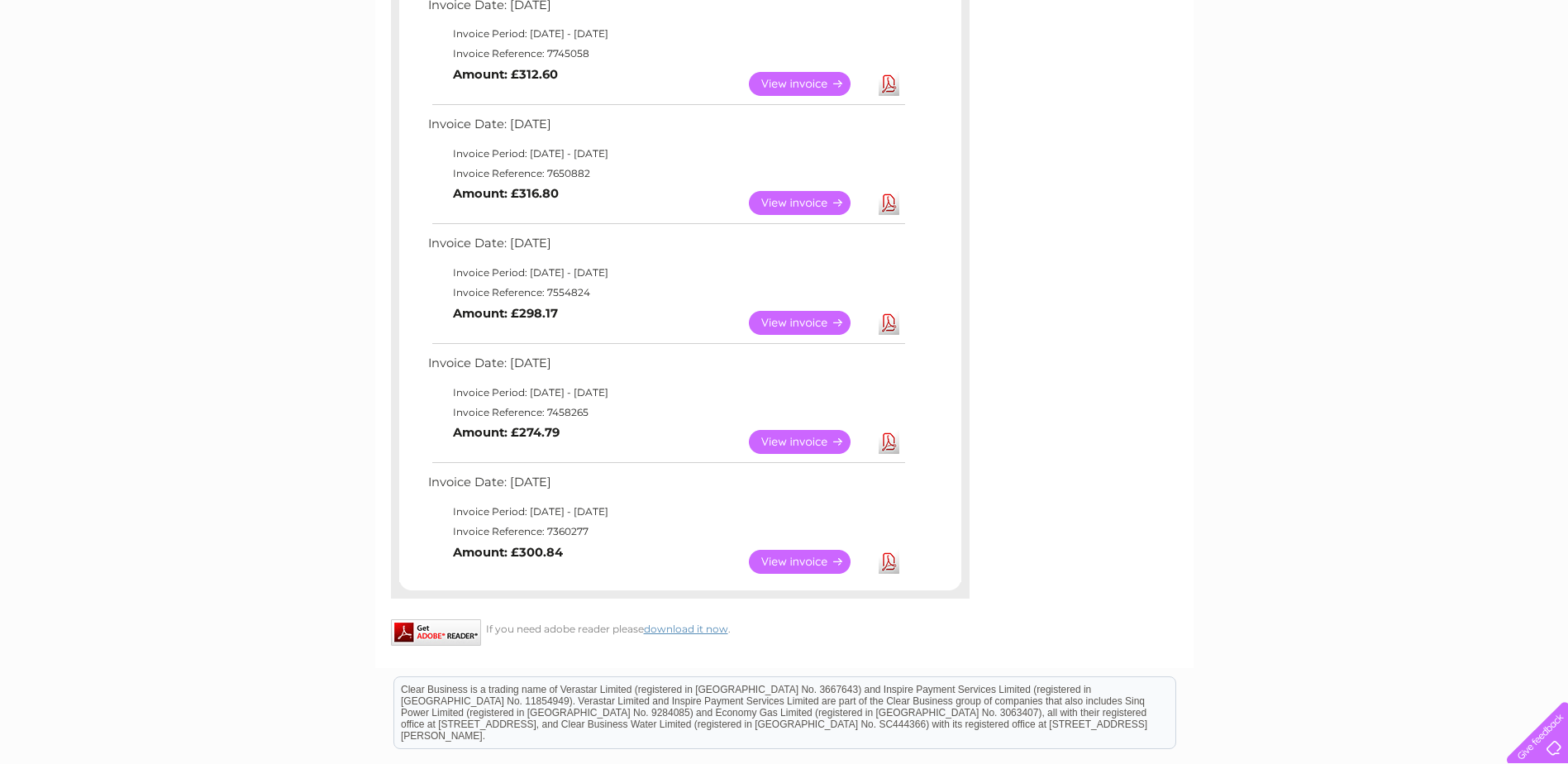
scroll to position [708, 0]
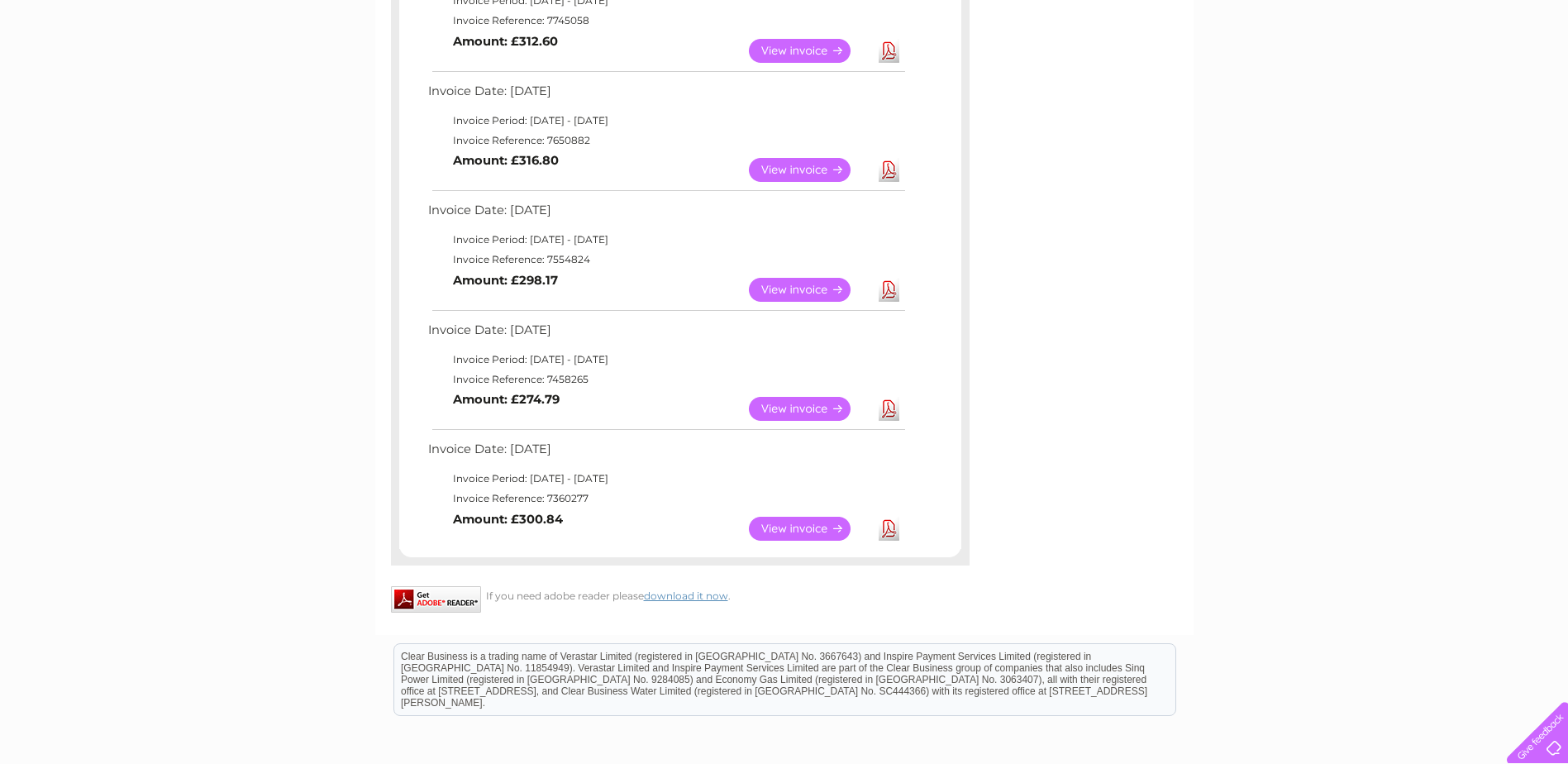
click at [781, 524] on link "View" at bounding box center [809, 528] width 122 height 24
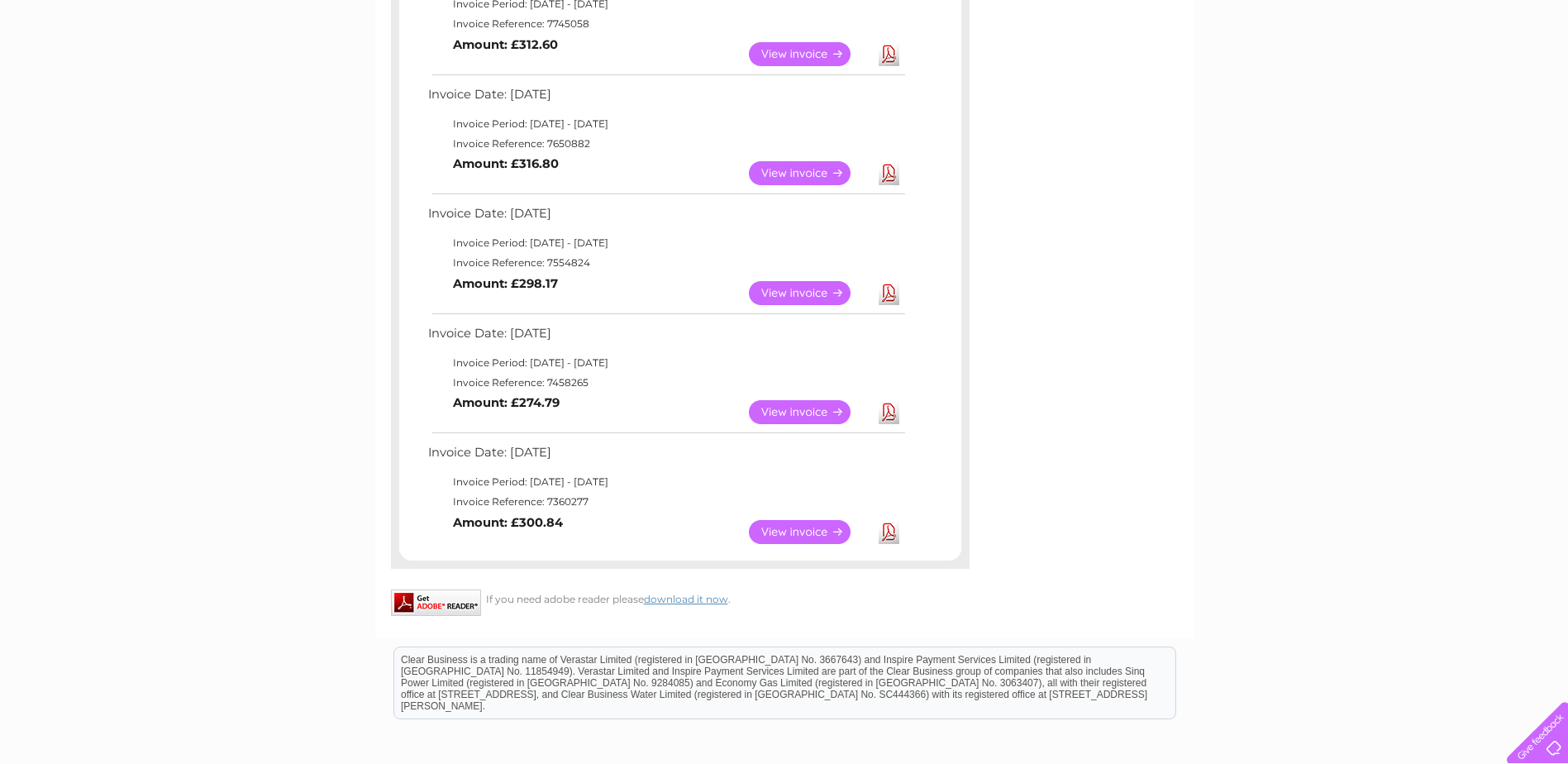
click at [787, 411] on link "View" at bounding box center [809, 412] width 122 height 24
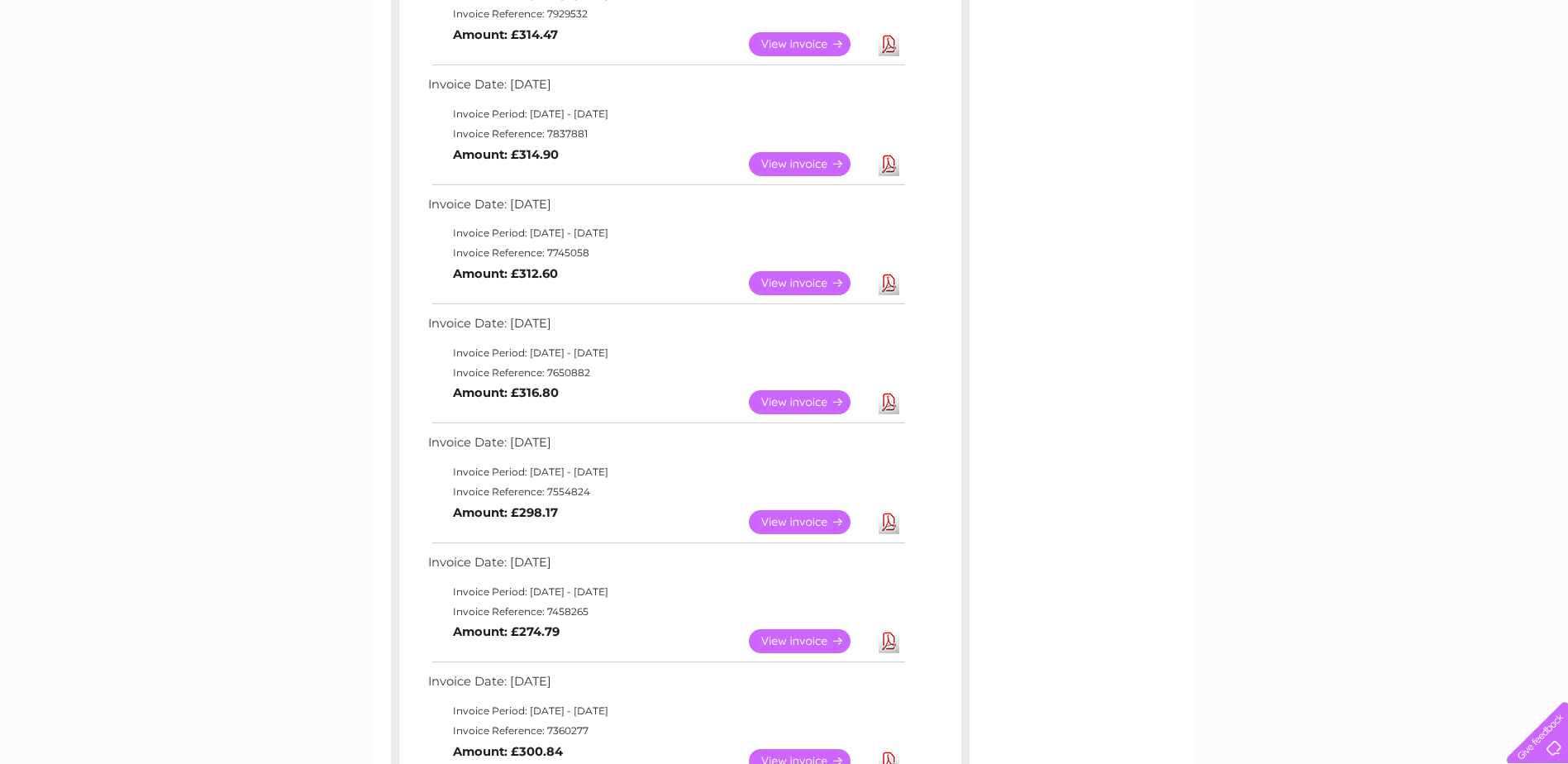
scroll to position [453, 0]
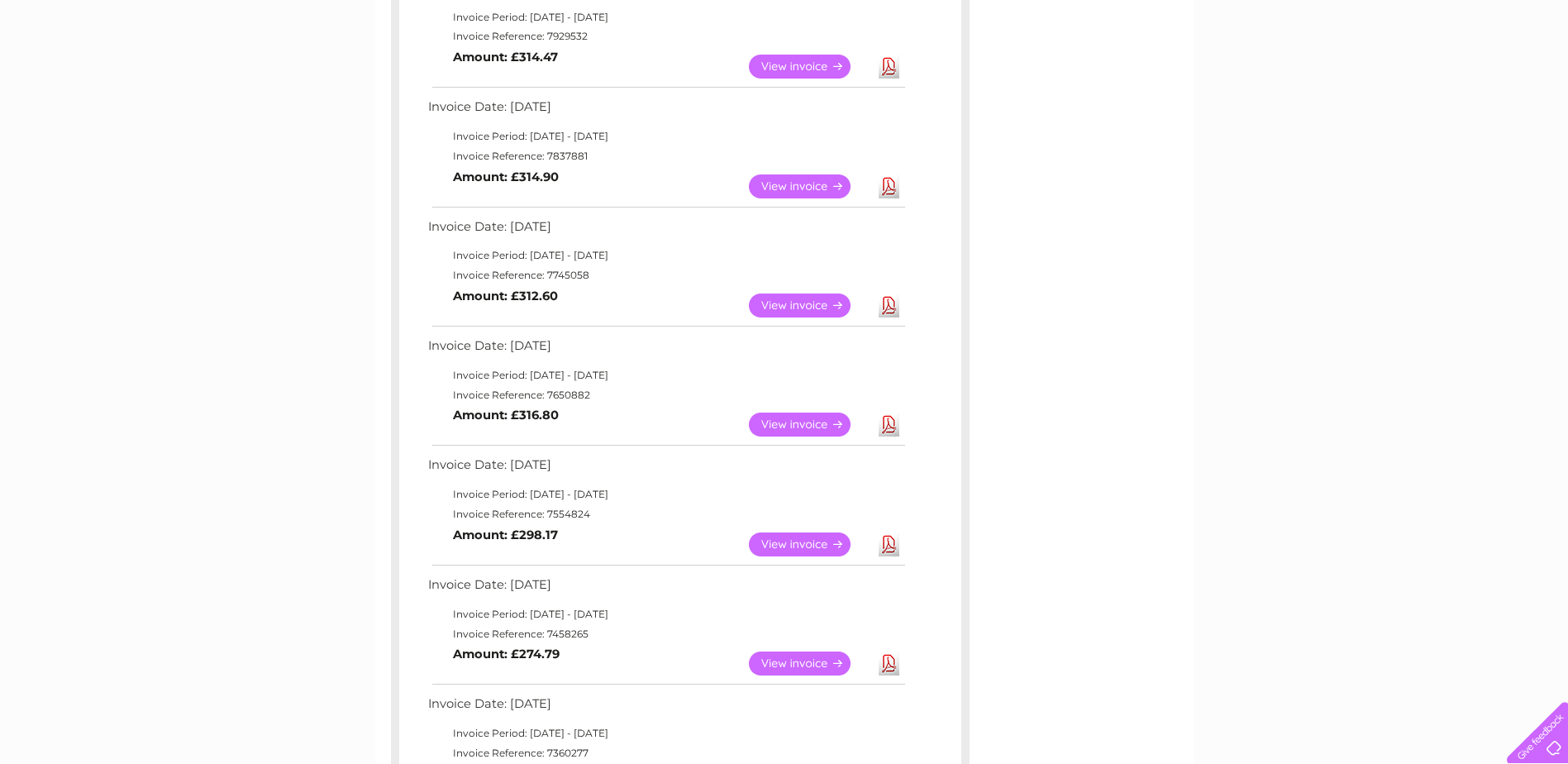
click at [791, 428] on link "View" at bounding box center [809, 424] width 122 height 24
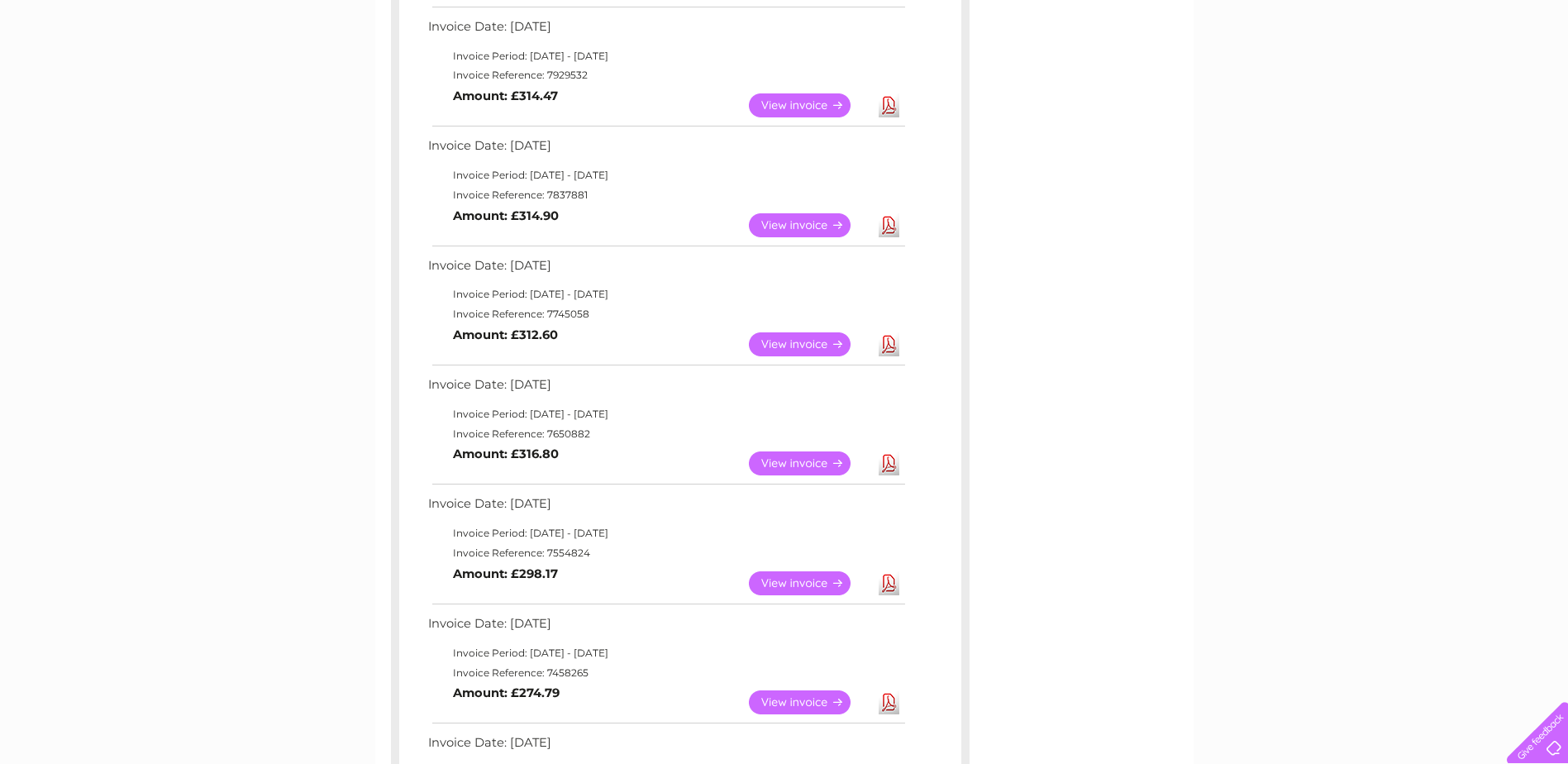
scroll to position [496, 0]
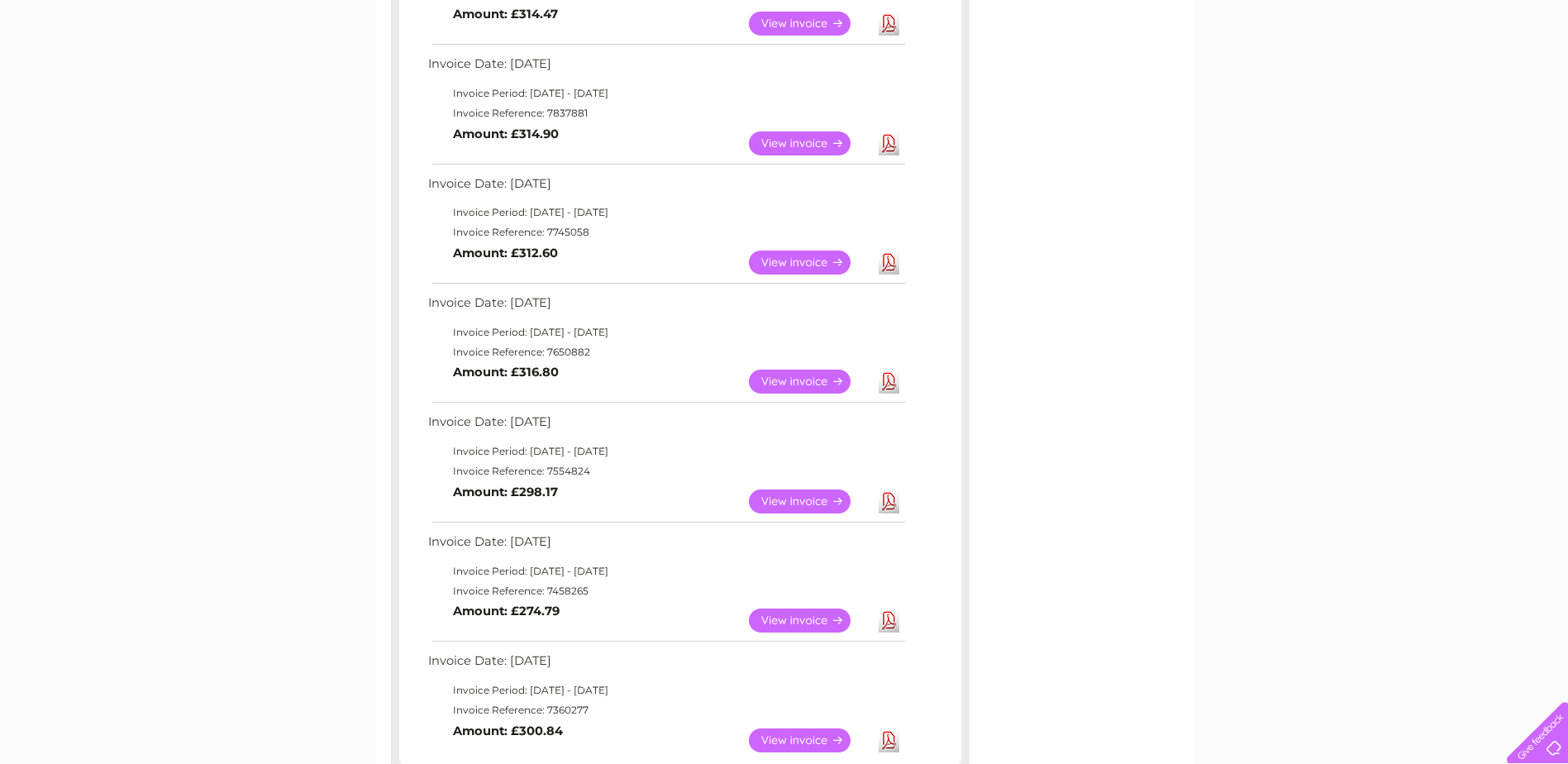
click at [784, 374] on link "View" at bounding box center [809, 381] width 122 height 24
click at [783, 383] on link "View" at bounding box center [809, 381] width 122 height 24
click at [800, 386] on link "View" at bounding box center [809, 381] width 122 height 24
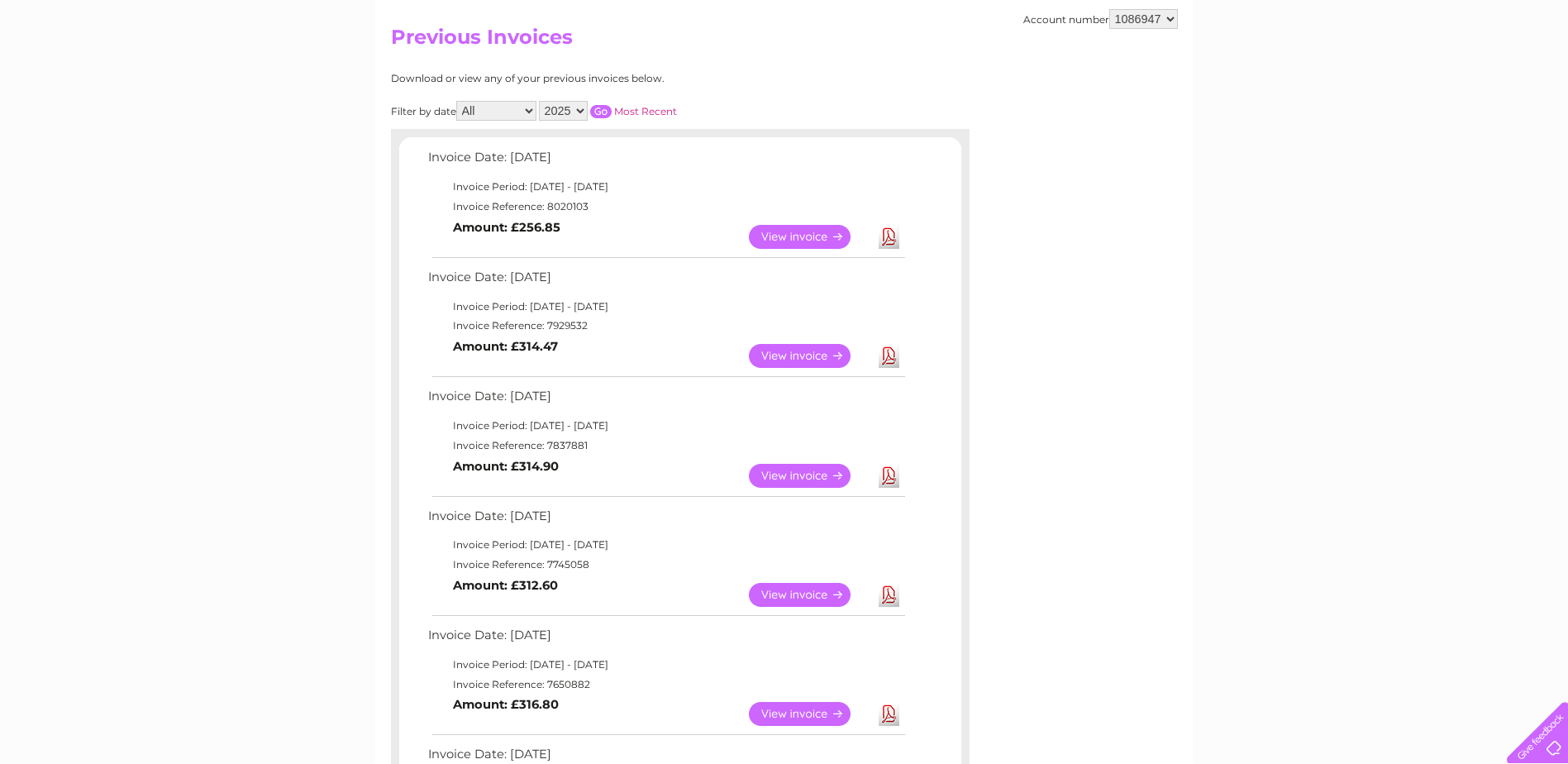
scroll to position [83, 0]
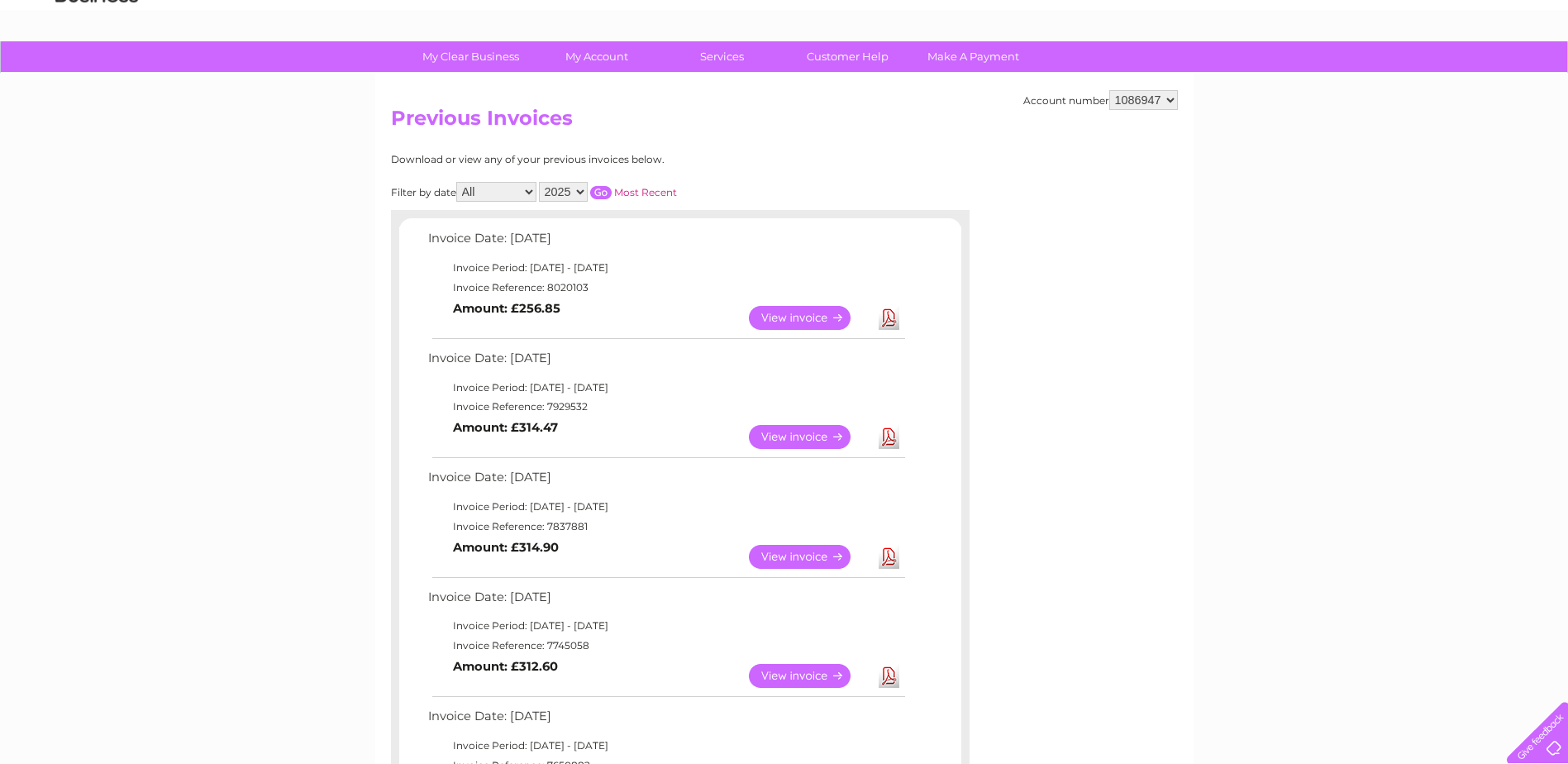
click at [783, 319] on link "View" at bounding box center [809, 318] width 122 height 24
click at [768, 442] on link "View" at bounding box center [809, 437] width 122 height 24
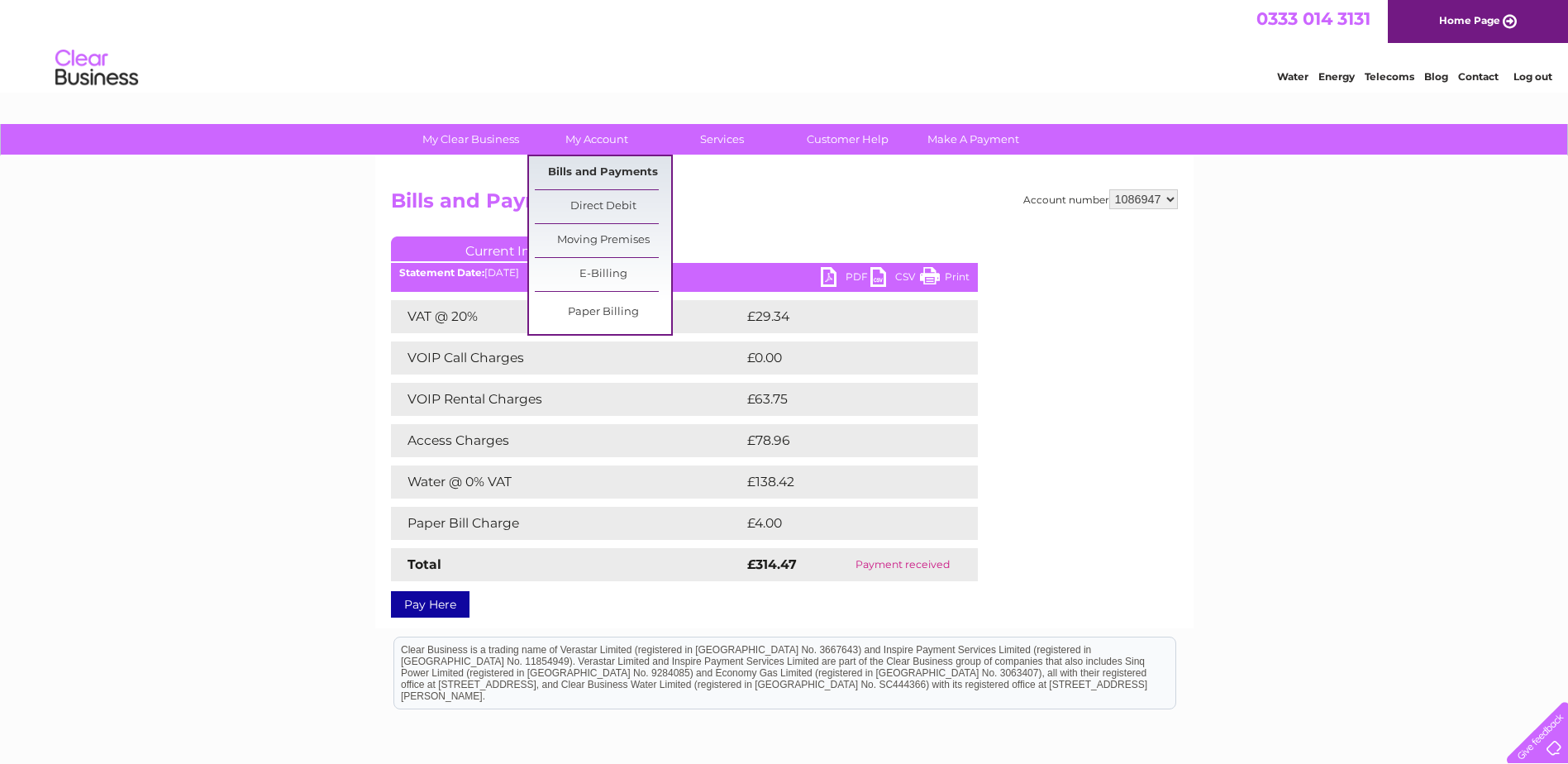
click at [611, 178] on link "Bills and Payments" at bounding box center [603, 172] width 137 height 33
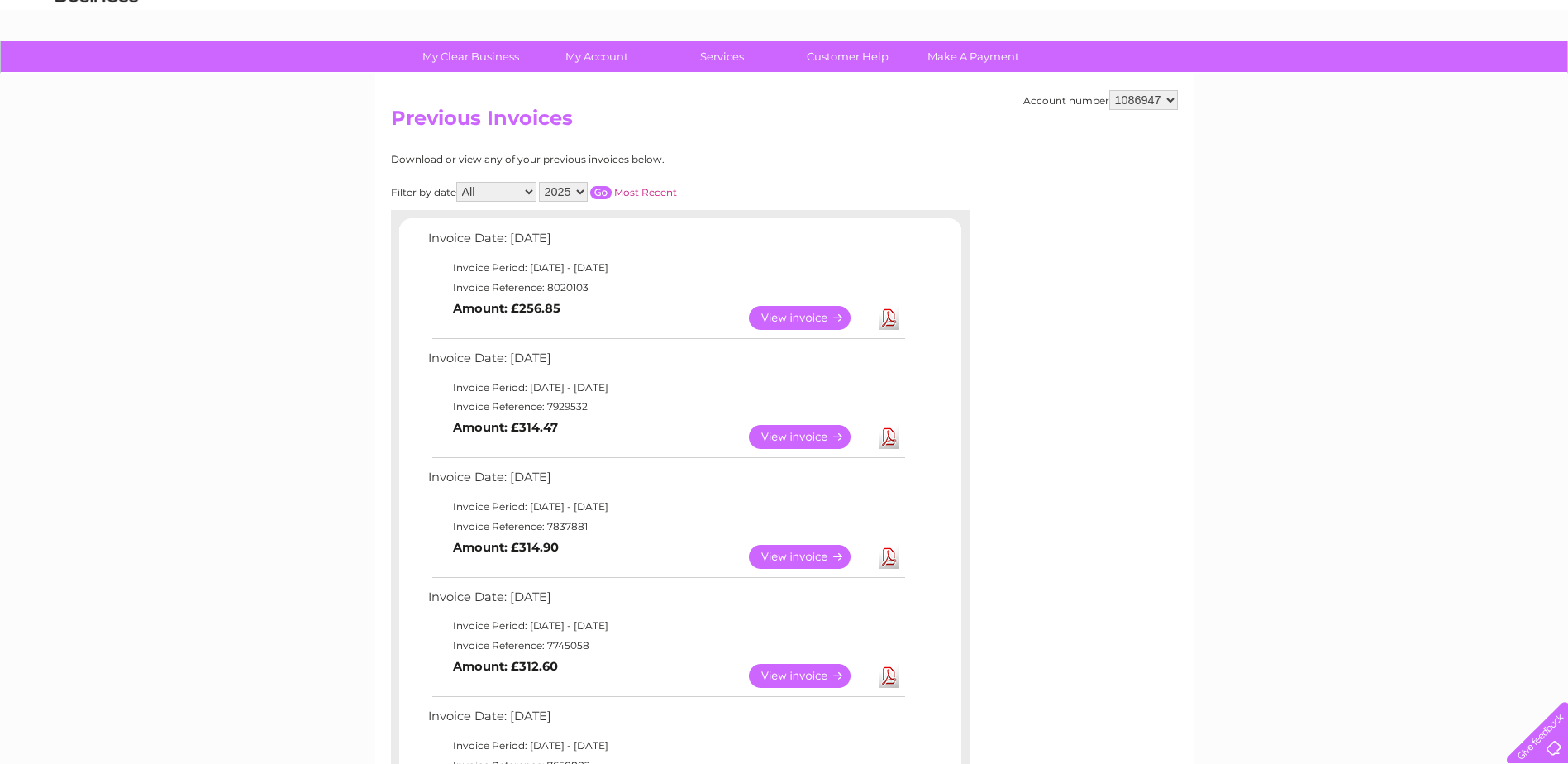
click at [773, 318] on link "View" at bounding box center [809, 318] width 122 height 24
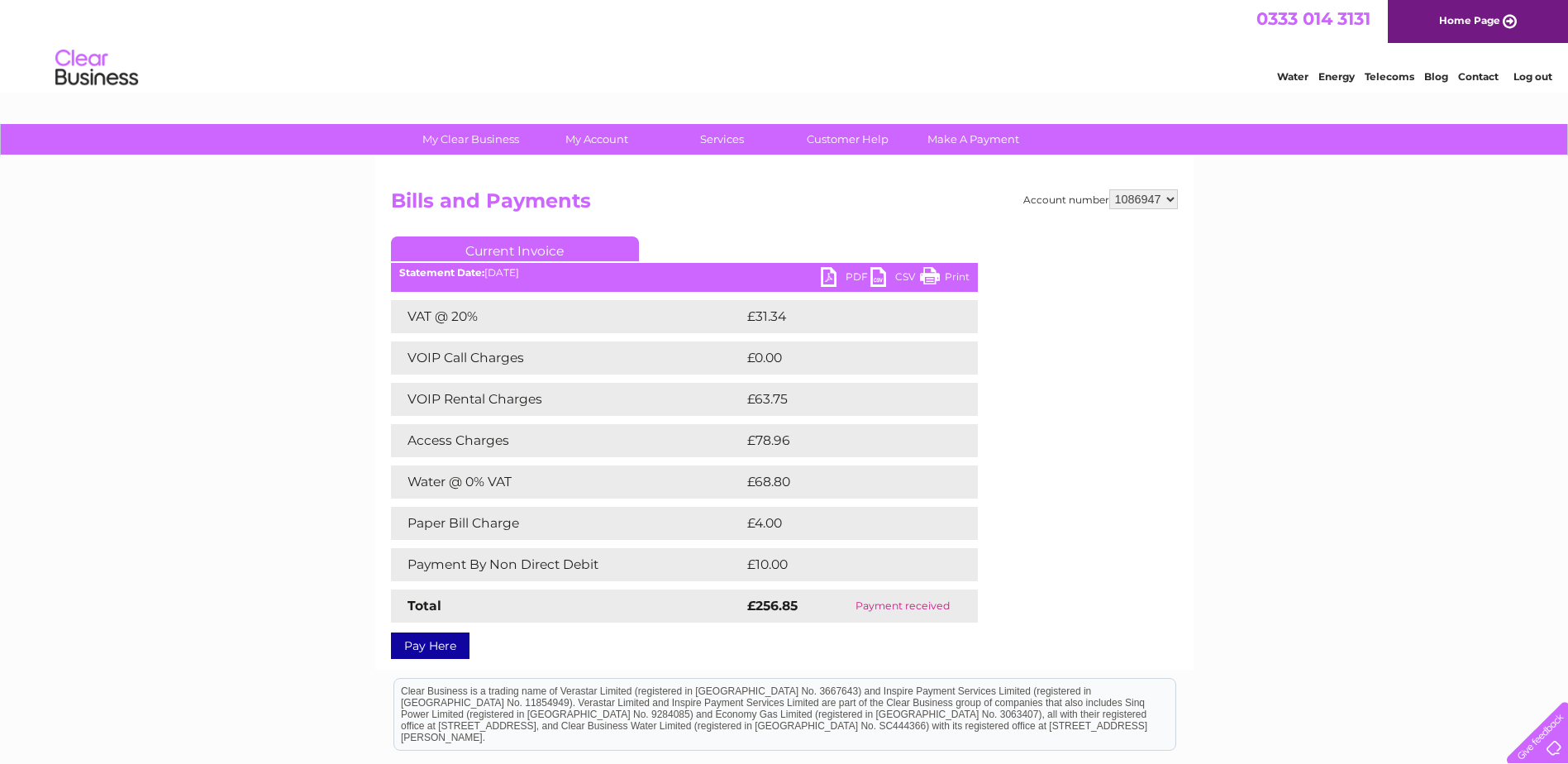
click at [724, 183] on div "Account number 1086947 Bills and Payments Current Invoice PDF CSV Print VAT @ 2…" at bounding box center [784, 413] width 818 height 514
